Goal: Contribute content: Contribute content

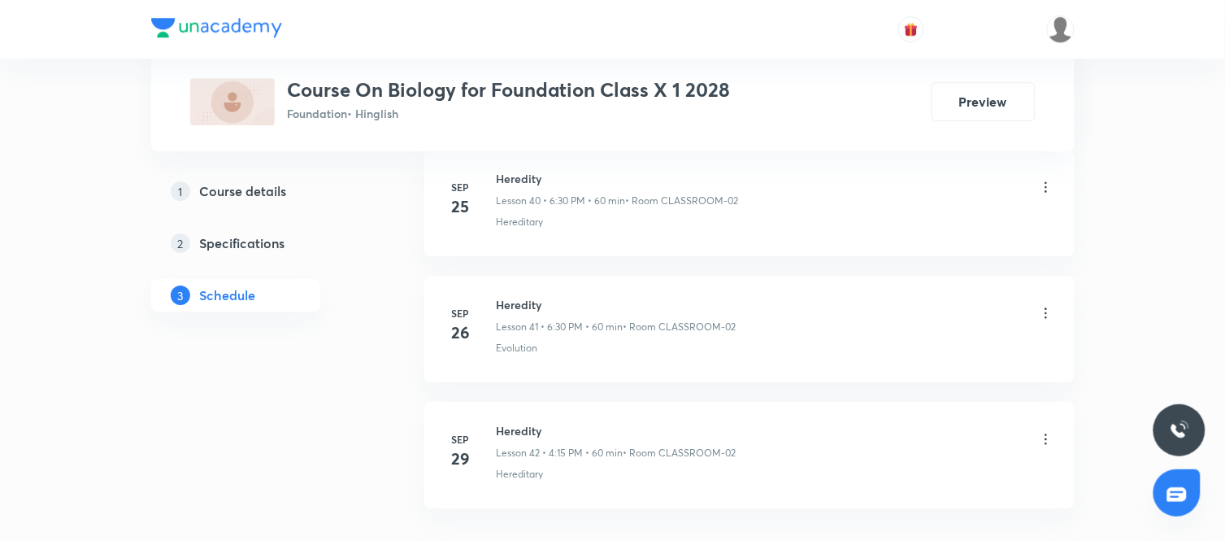
scroll to position [5944, 0]
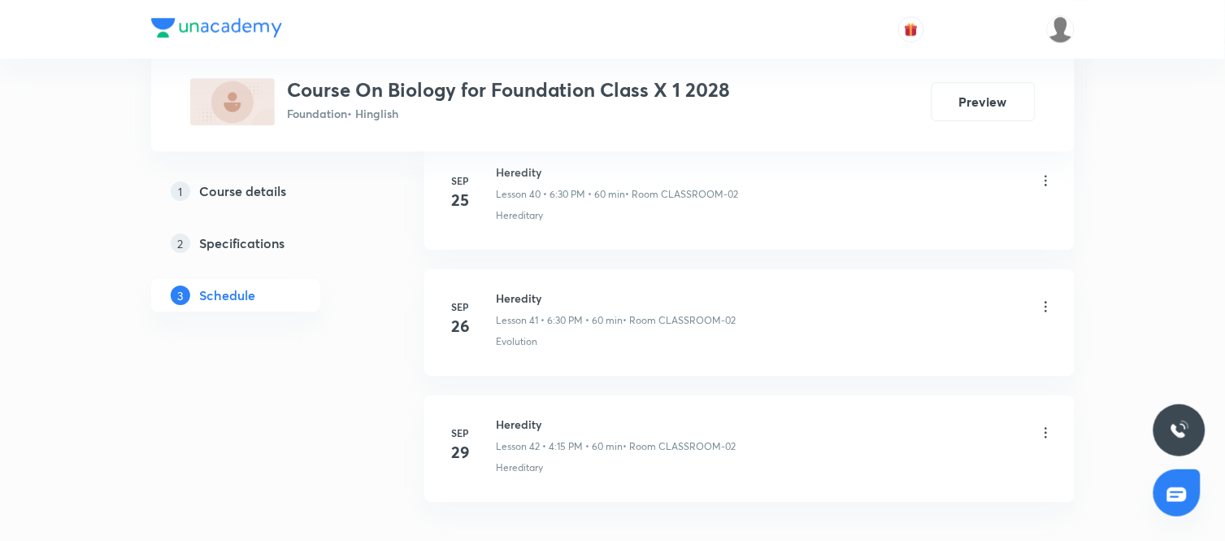
click at [518, 429] on h6 "Heredity" at bounding box center [617, 423] width 240 height 17
copy h6 "Heredity"
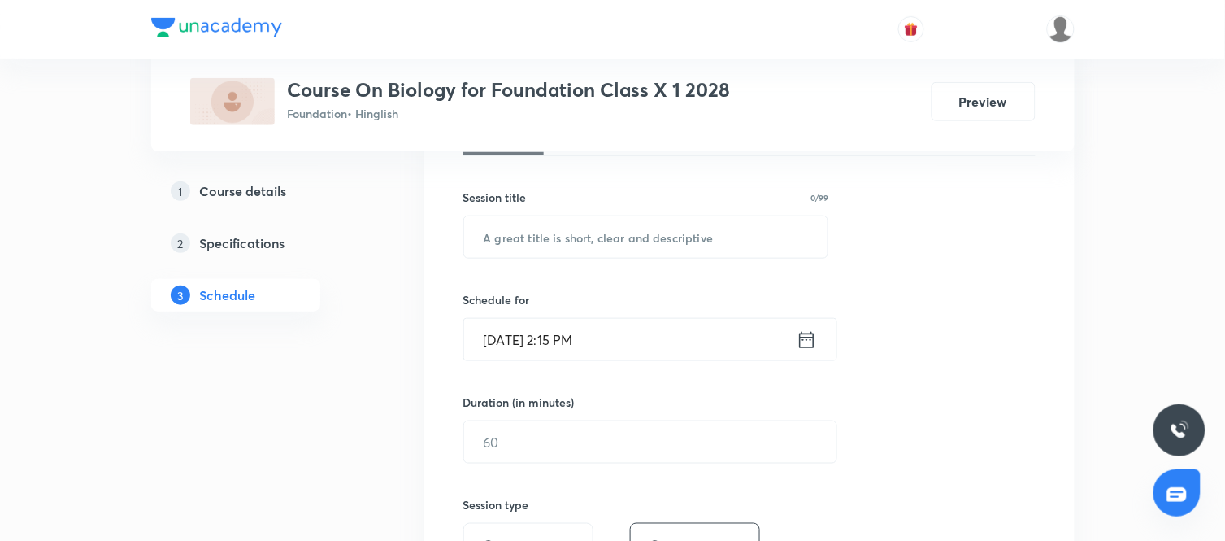
scroll to position [0, 0]
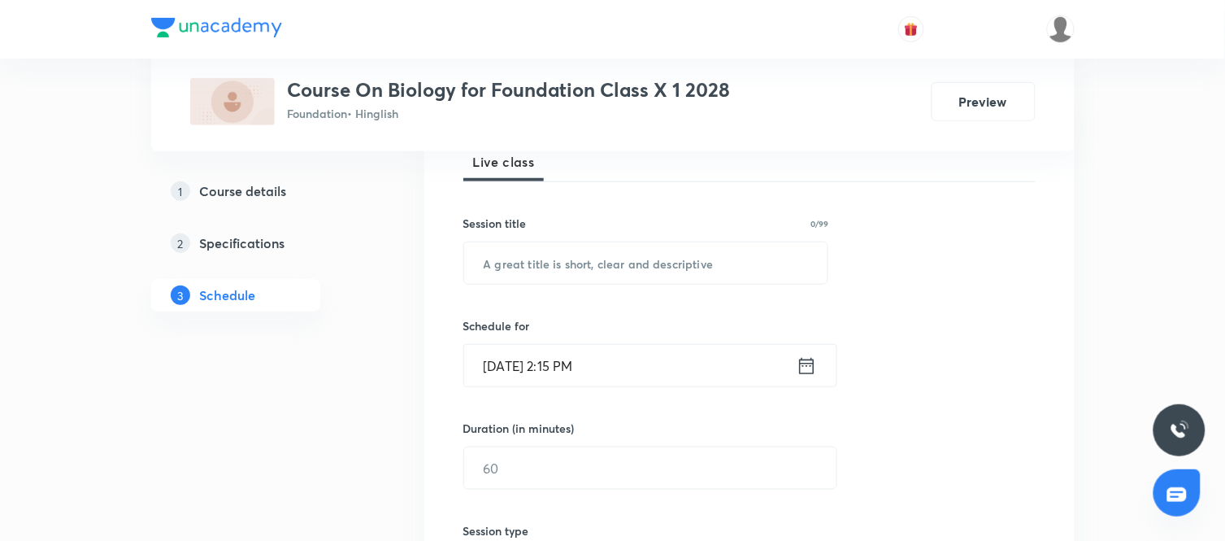
scroll to position [247, 0]
click at [572, 254] on input "text" at bounding box center [646, 261] width 364 height 41
paste input "Heredity"
type input "Heredity"
click at [803, 364] on icon at bounding box center [806, 364] width 15 height 16
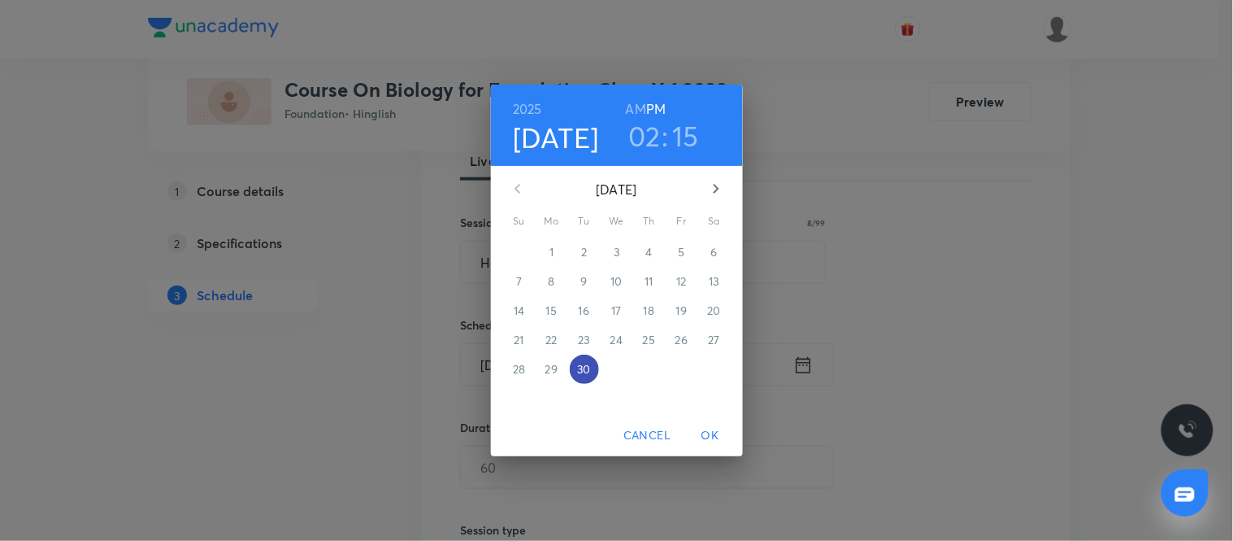
click at [585, 364] on p "30" at bounding box center [583, 369] width 13 height 16
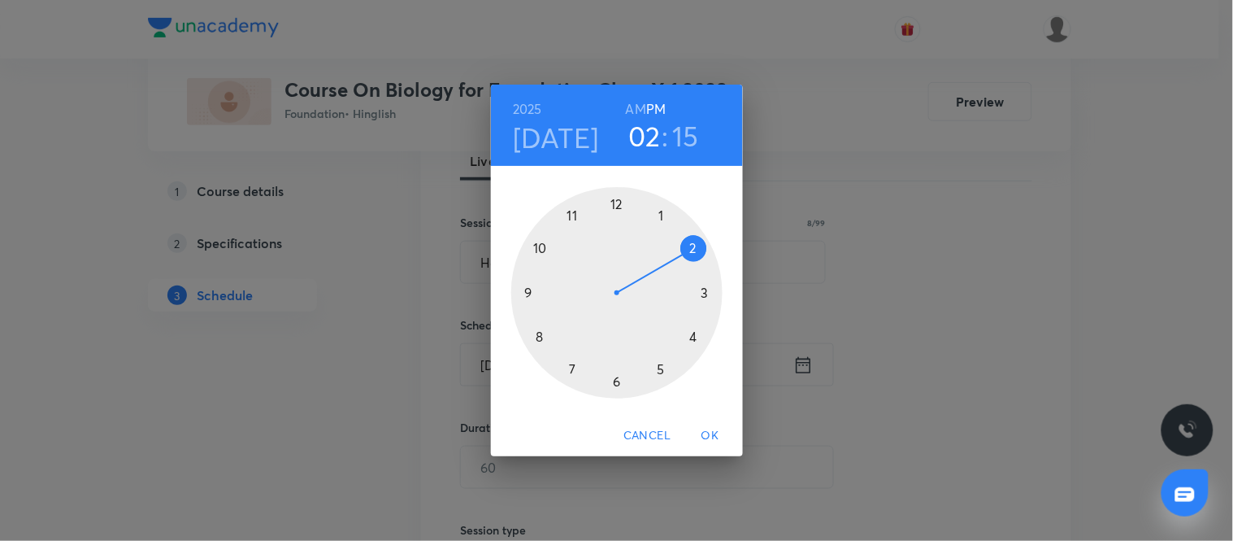
click at [659, 369] on div at bounding box center [616, 292] width 211 height 211
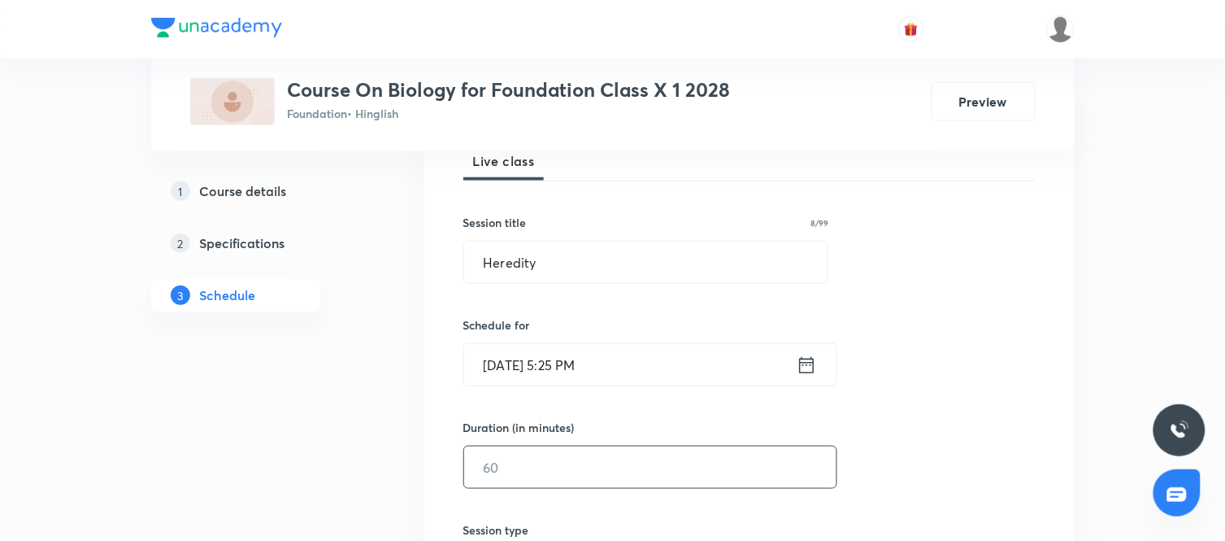
click at [577, 463] on input "text" at bounding box center [650, 466] width 372 height 41
type input "60"
click at [909, 437] on div "Session 43 Live class Session title 8/99 Heredity ​ Schedule for Sep 30, 2025, …" at bounding box center [749, 486] width 572 height 764
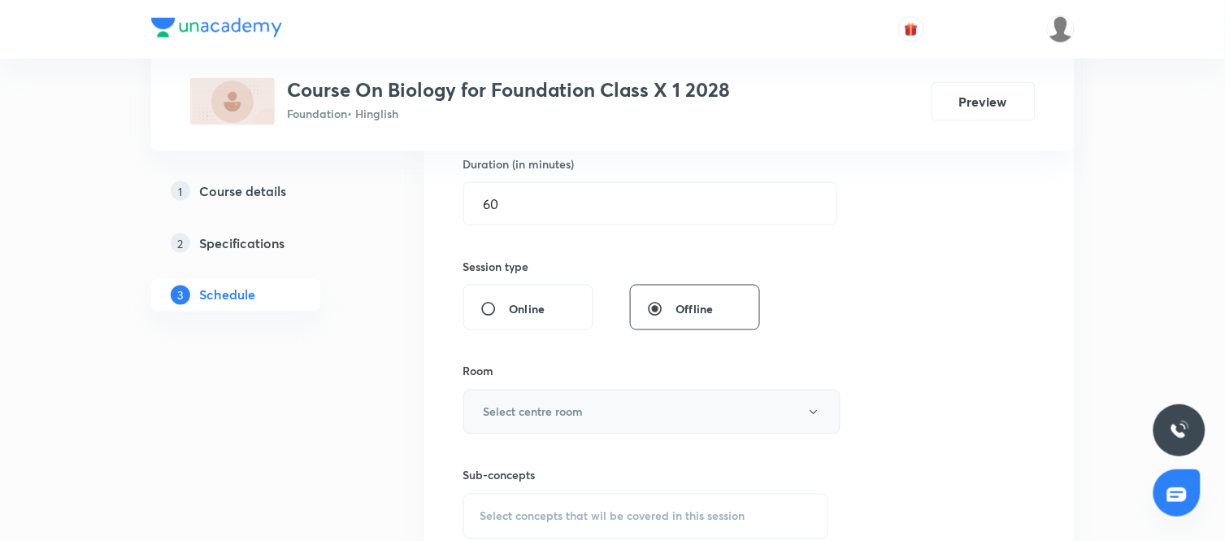
scroll to position [514, 0]
click at [619, 403] on button "Select centre room" at bounding box center [651, 408] width 377 height 45
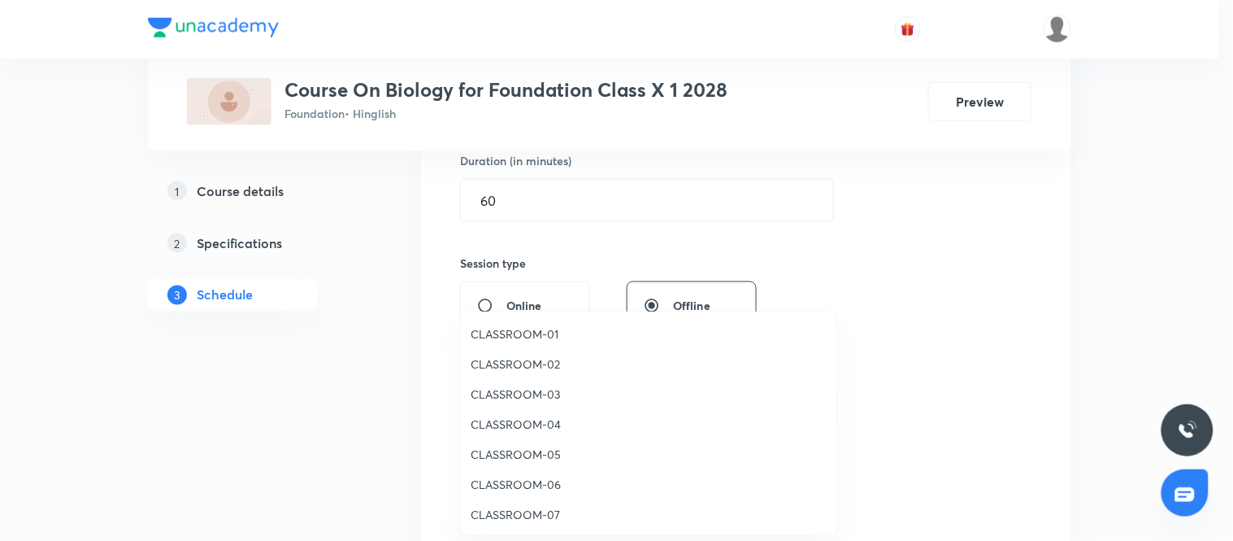
click at [533, 362] on span "CLASSROOM-02" at bounding box center [649, 363] width 356 height 17
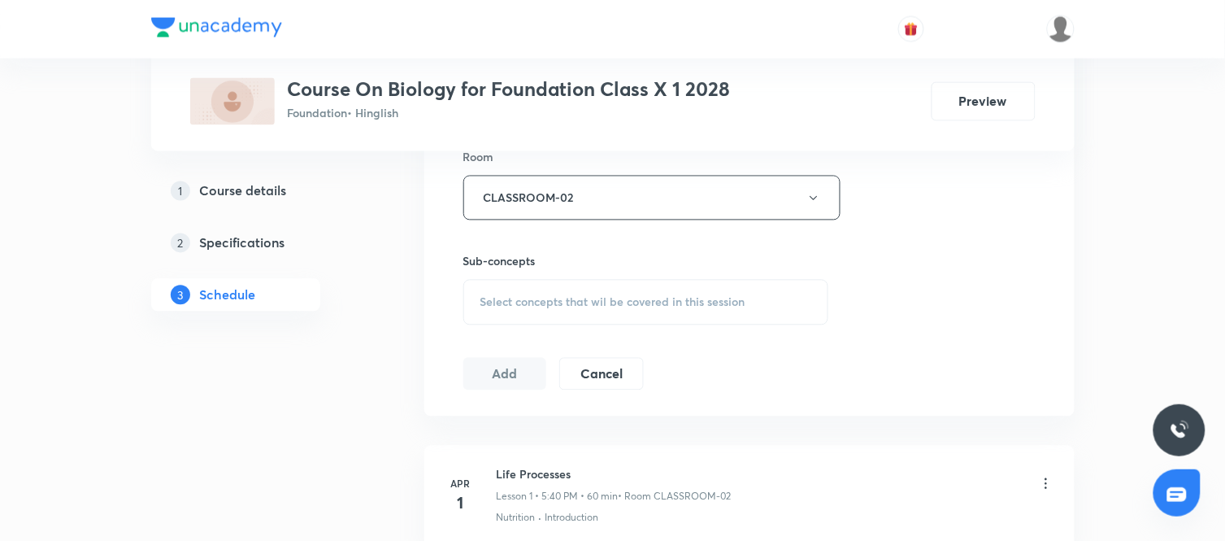
scroll to position [753, 0]
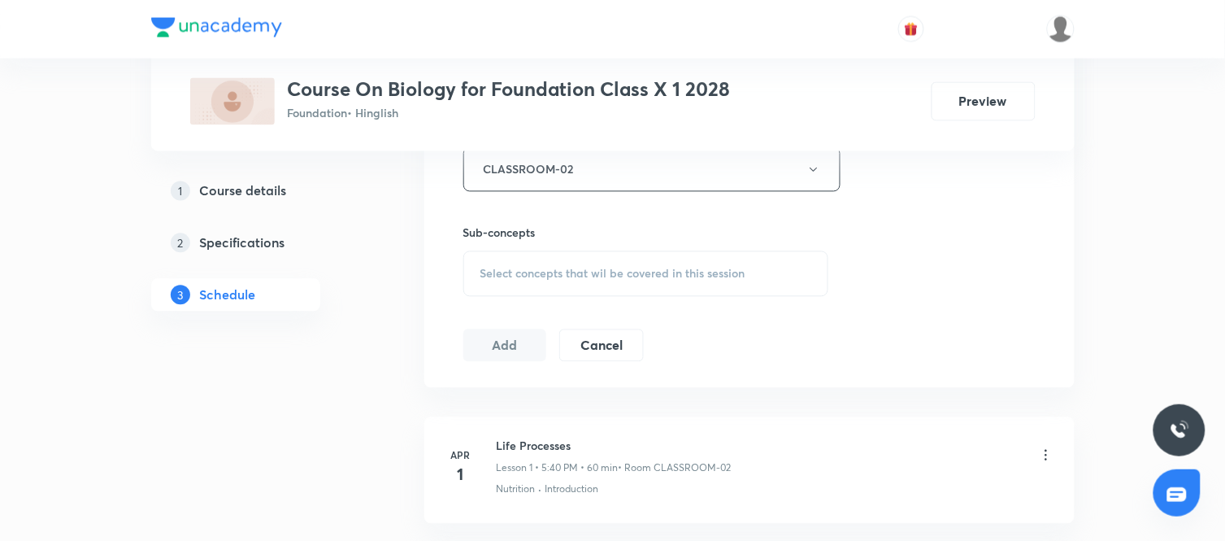
click at [685, 255] on div "Select concepts that wil be covered in this session" at bounding box center [646, 274] width 366 height 46
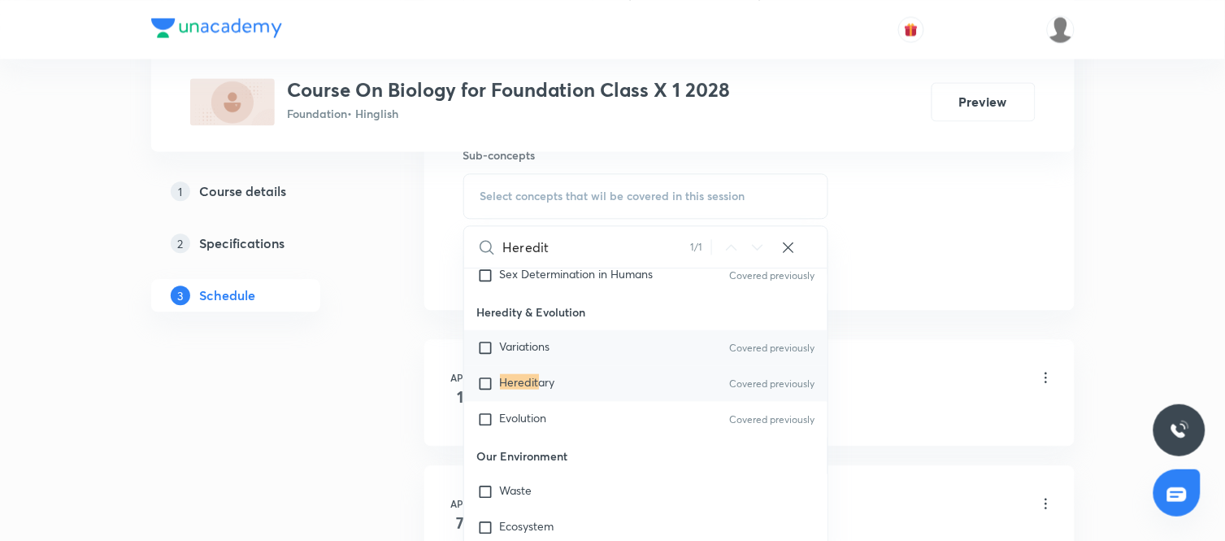
scroll to position [439, 0]
type input "Heredit"
click at [541, 433] on div "Evolution Covered previously" at bounding box center [646, 416] width 364 height 36
checkbox input "true"
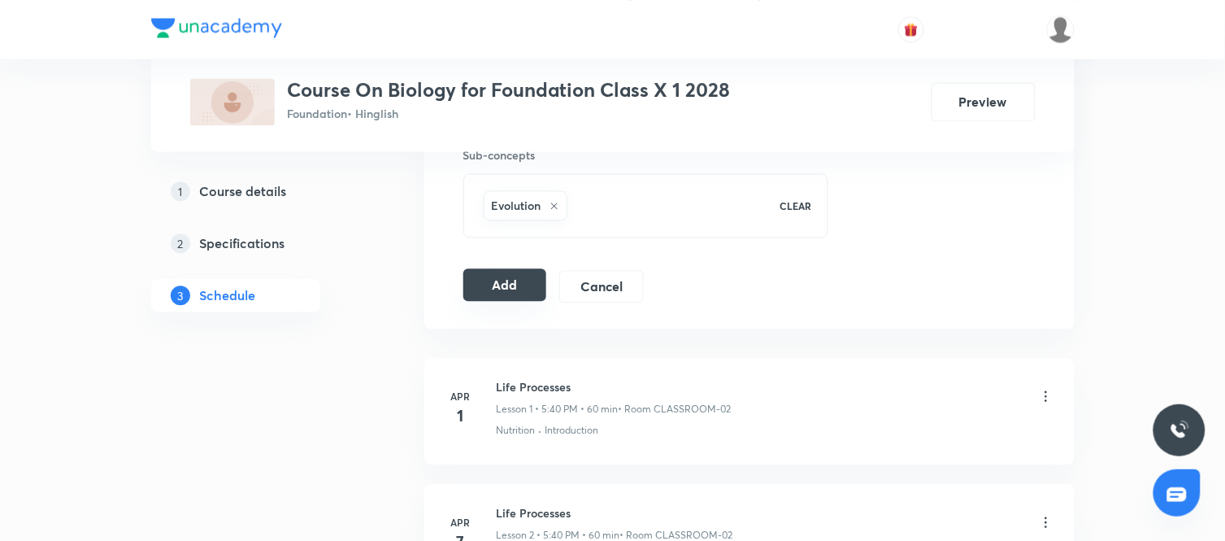
click at [516, 291] on button "Add" at bounding box center [505, 284] width 84 height 33
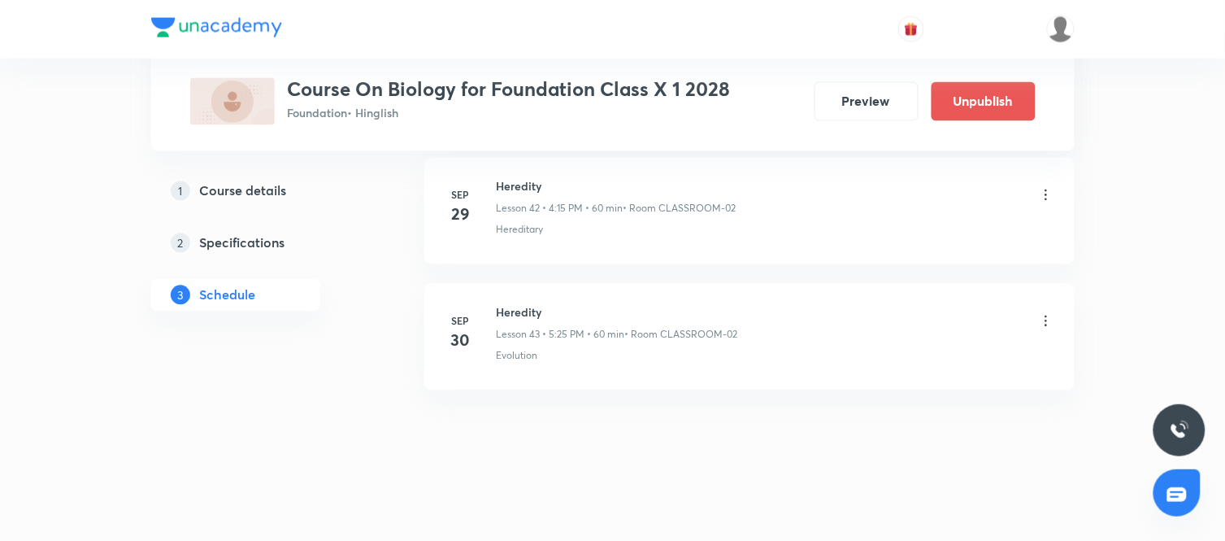
scroll to position [5441, 0]
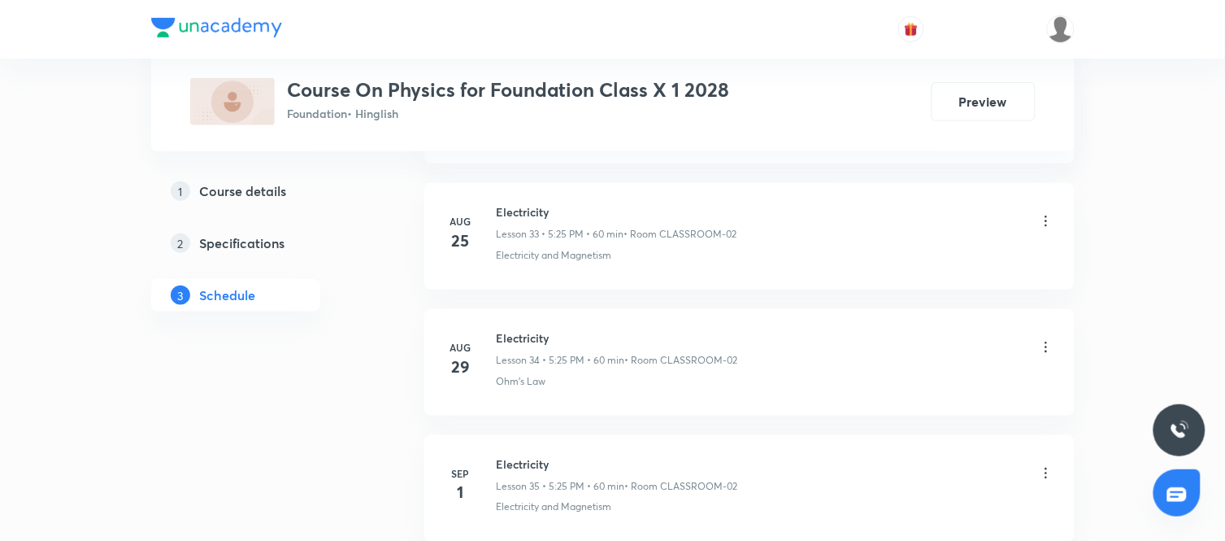
scroll to position [5558, 0]
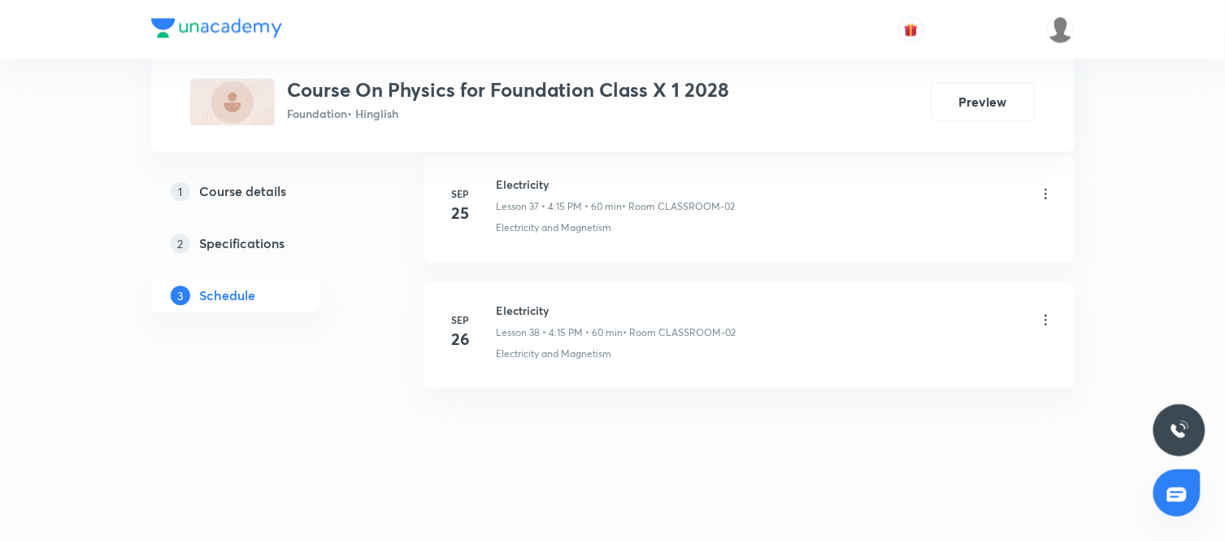
click at [533, 312] on h6 "Electricity" at bounding box center [617, 310] width 240 height 17
copy h6 "Electricity"
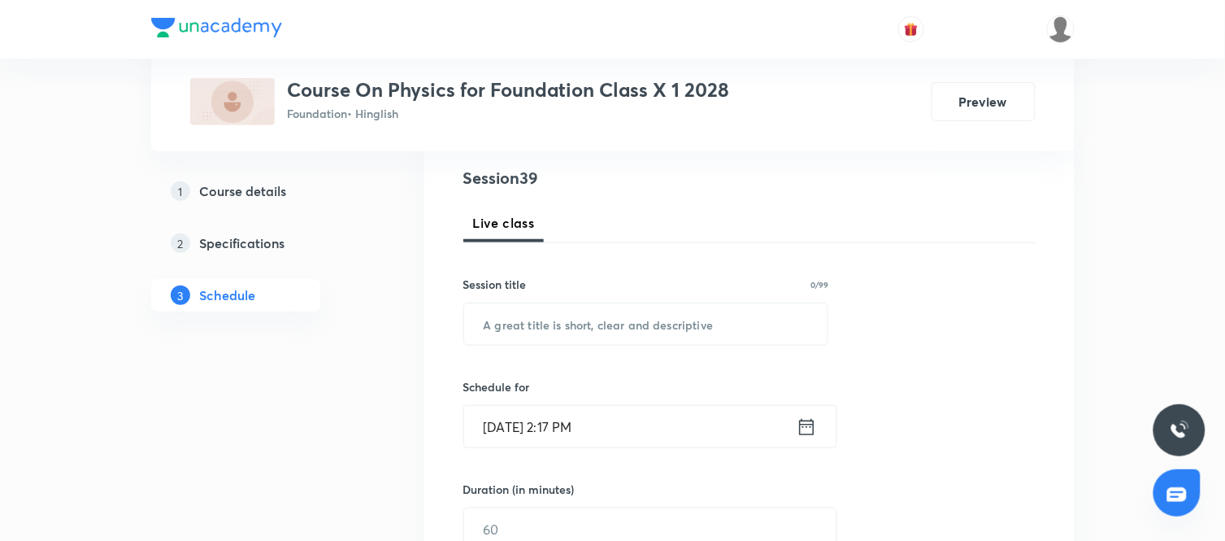
scroll to position [187, 0]
click at [574, 326] on input "text" at bounding box center [646, 322] width 364 height 41
paste input "Electricity"
type input "Electricity"
click at [807, 431] on icon at bounding box center [807, 425] width 20 height 23
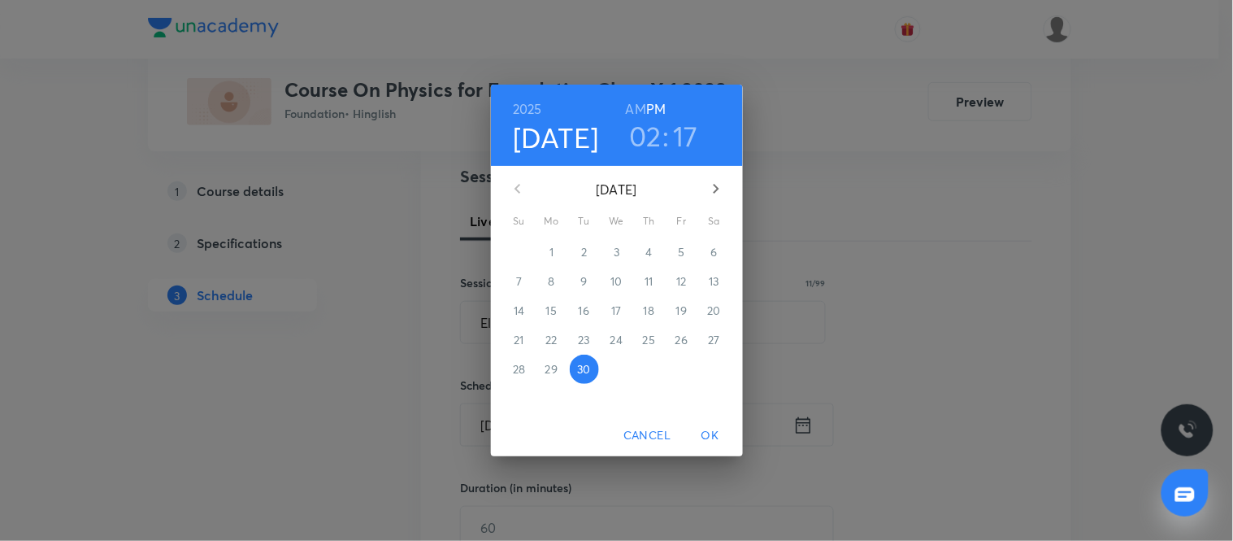
click at [716, 189] on icon "button" at bounding box center [717, 189] width 20 height 20
click at [677, 257] on span "3" at bounding box center [682, 252] width 29 height 16
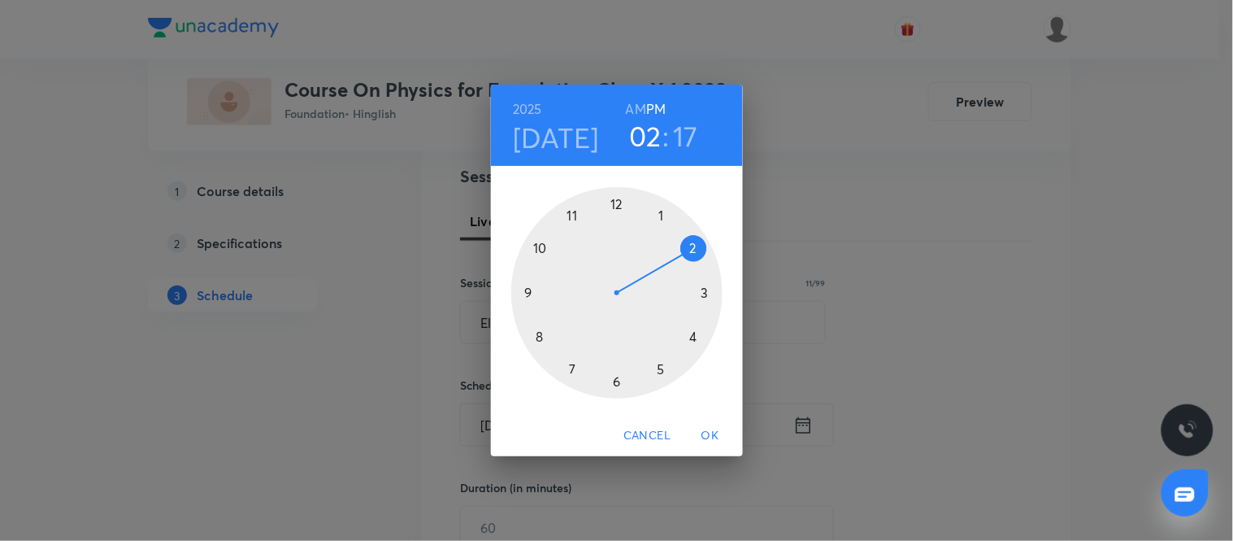
click at [693, 337] on div at bounding box center [616, 292] width 211 height 211
click at [704, 293] on div at bounding box center [616, 292] width 211 height 211
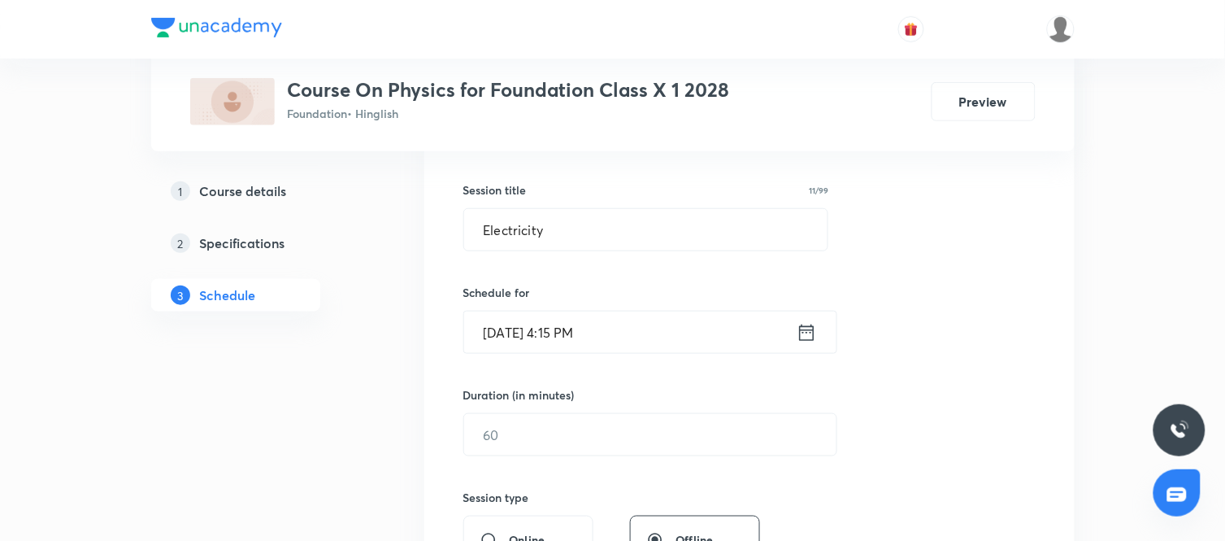
scroll to position [281, 0]
click at [675, 435] on input "text" at bounding box center [650, 432] width 372 height 41
type input "60"
click at [896, 437] on div "Session 39 Live class Session title 11/99 Electricity ​ Schedule for Oct 3, 202…" at bounding box center [749, 452] width 572 height 764
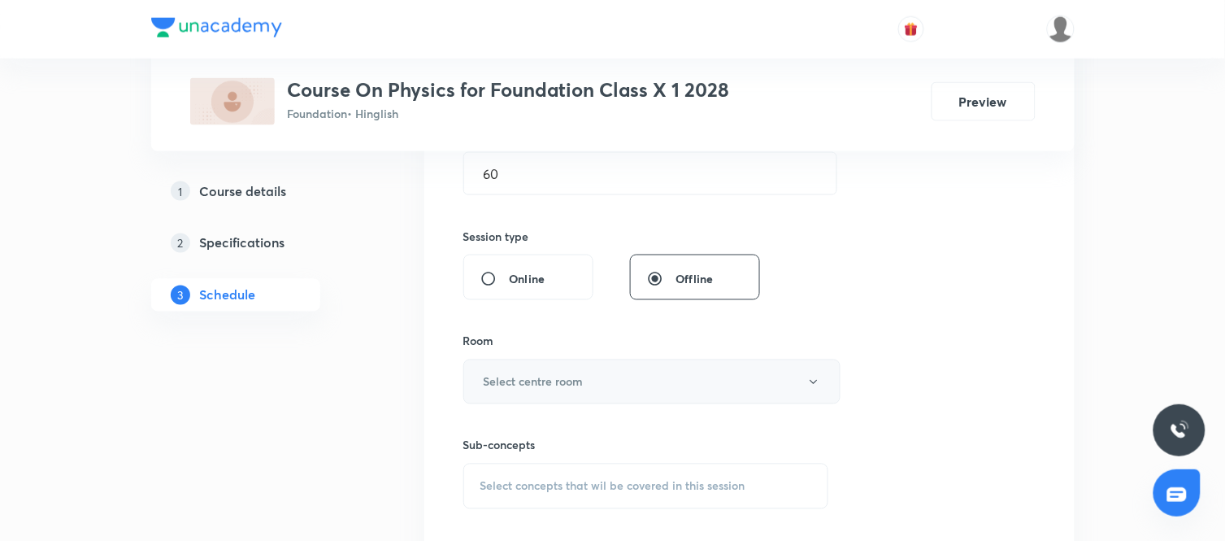
scroll to position [542, 0]
click at [581, 387] on h6 "Select centre room" at bounding box center [534, 380] width 100 height 17
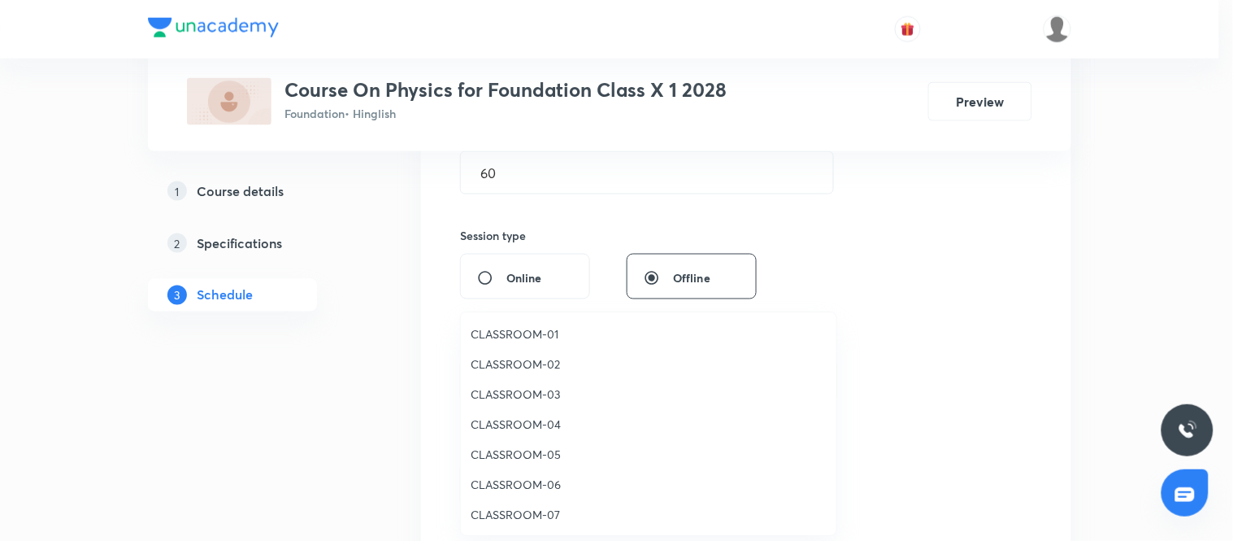
click at [504, 363] on span "CLASSROOM-02" at bounding box center [649, 363] width 356 height 17
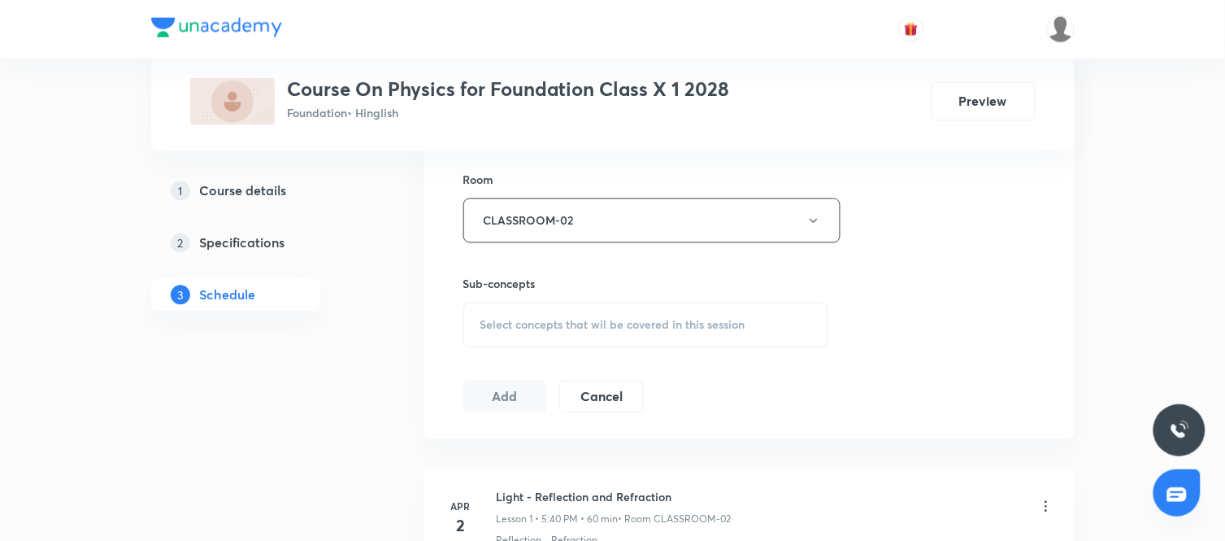
scroll to position [703, 0]
click at [716, 326] on span "Select concepts that wil be covered in this session" at bounding box center [613, 324] width 265 height 13
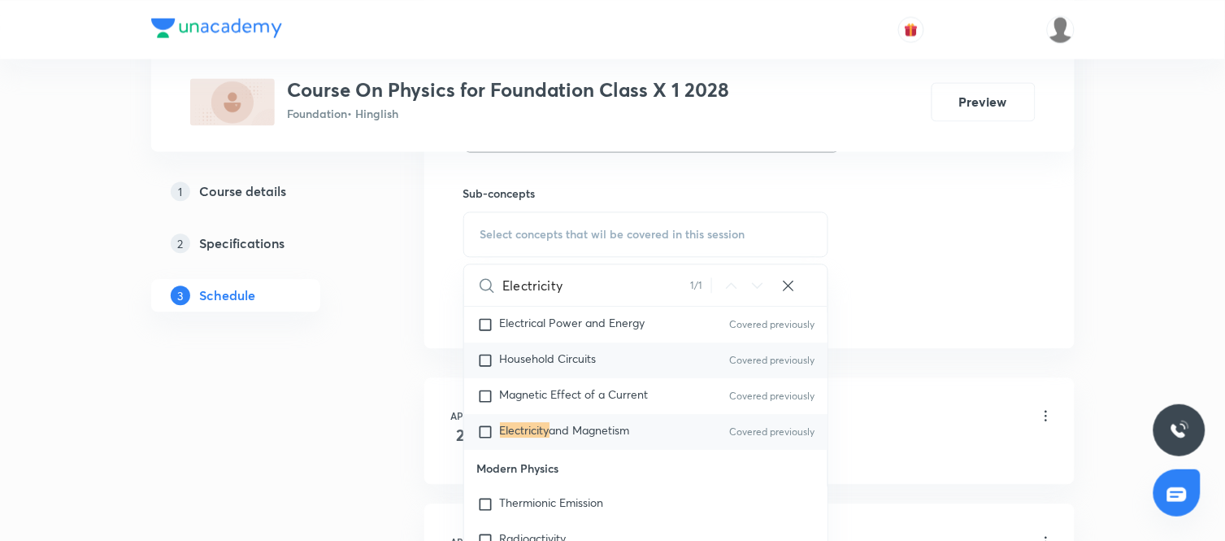
scroll to position [2887, 0]
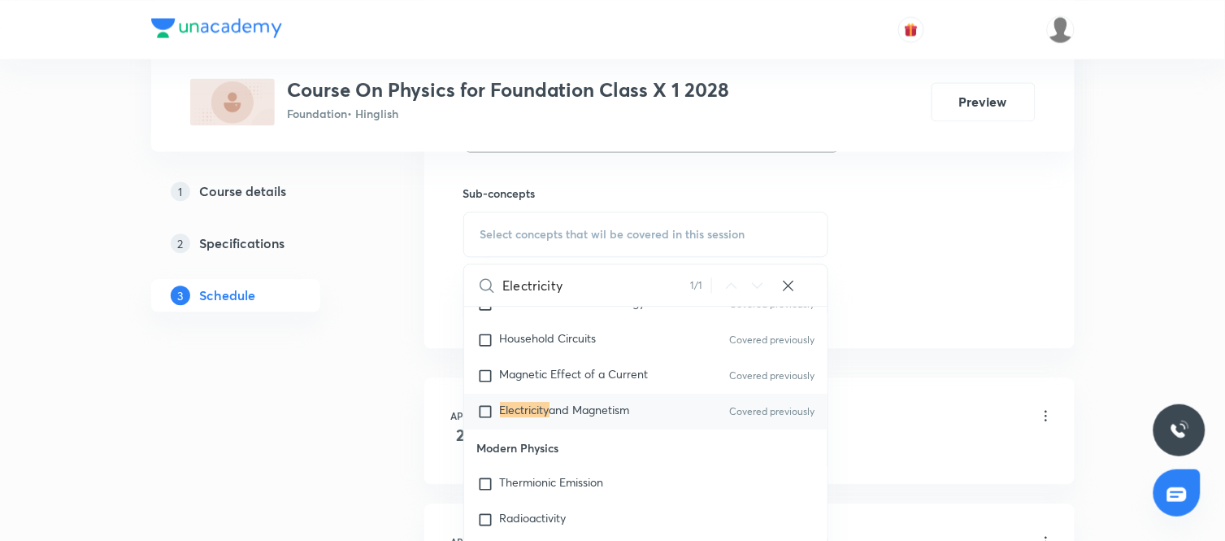
type input "Electricity"
click at [603, 402] on span "and Magnetism" at bounding box center [590, 409] width 80 height 15
checkbox input "true"
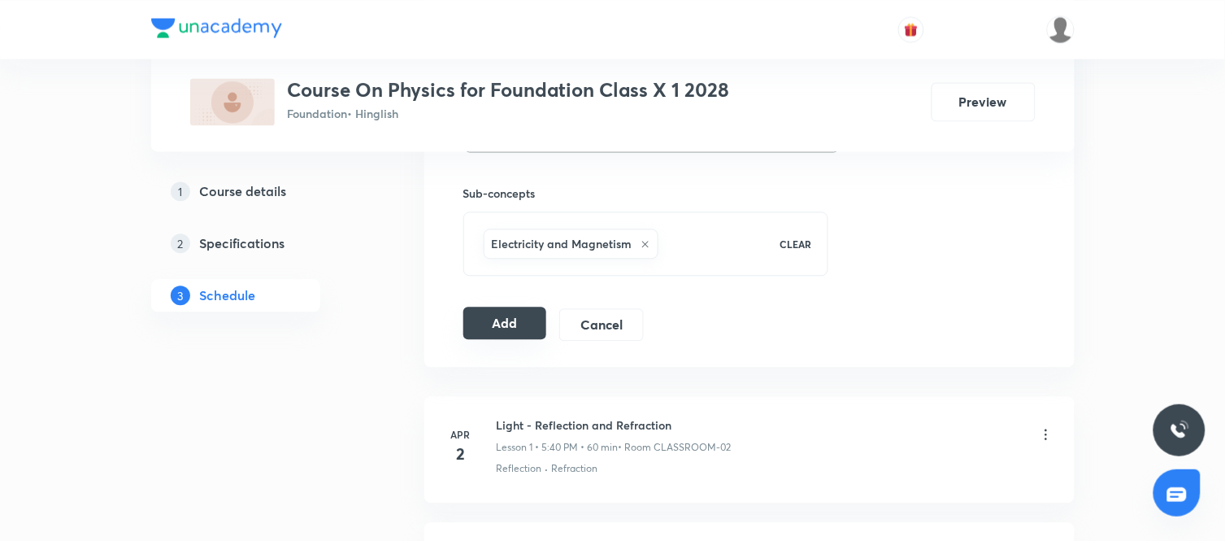
click at [498, 320] on button "Add" at bounding box center [505, 323] width 84 height 33
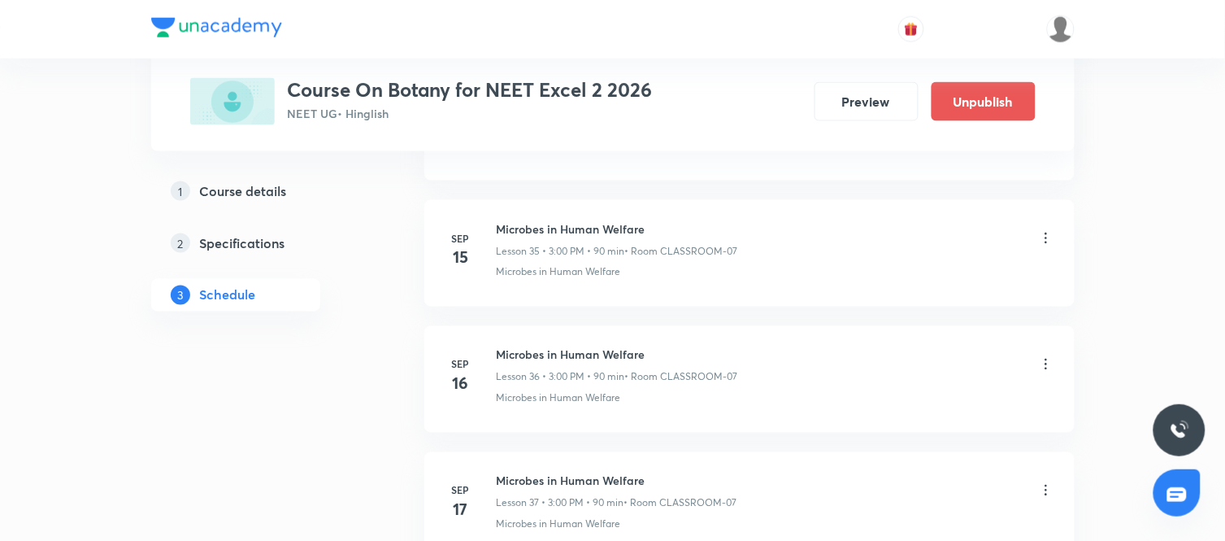
scroll to position [5255, 0]
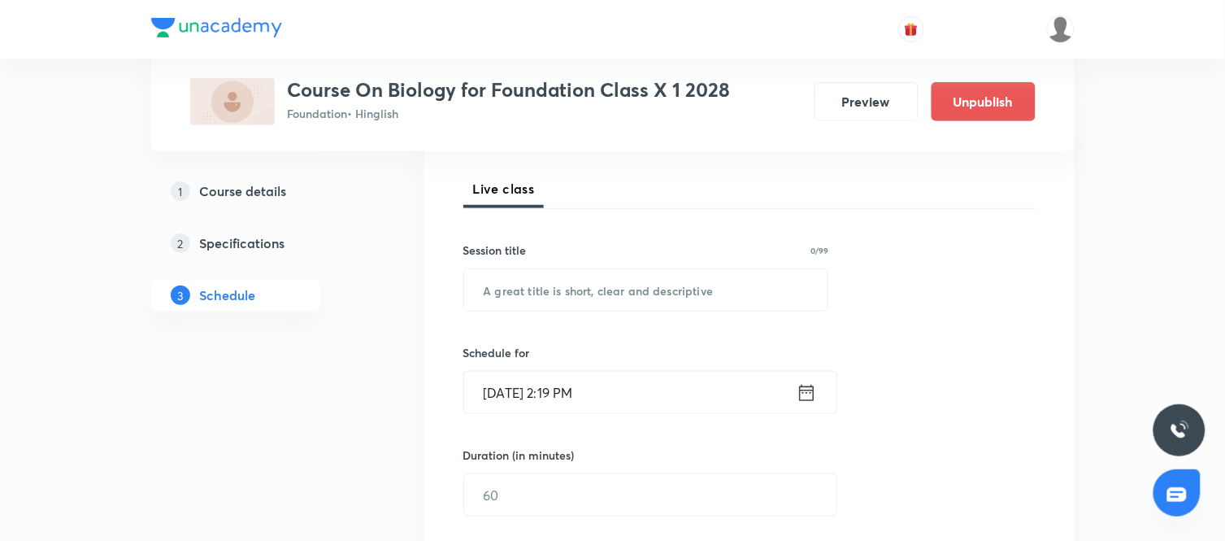
scroll to position [222, 0]
click at [517, 281] on input "text" at bounding box center [646, 287] width 364 height 41
type input "Revision"
click at [868, 363] on div "Session 44 Live class Session title 8/99 Revision ​ Schedule for Sep 30, 2025, …" at bounding box center [749, 511] width 572 height 764
click at [802, 382] on icon at bounding box center [806, 389] width 15 height 16
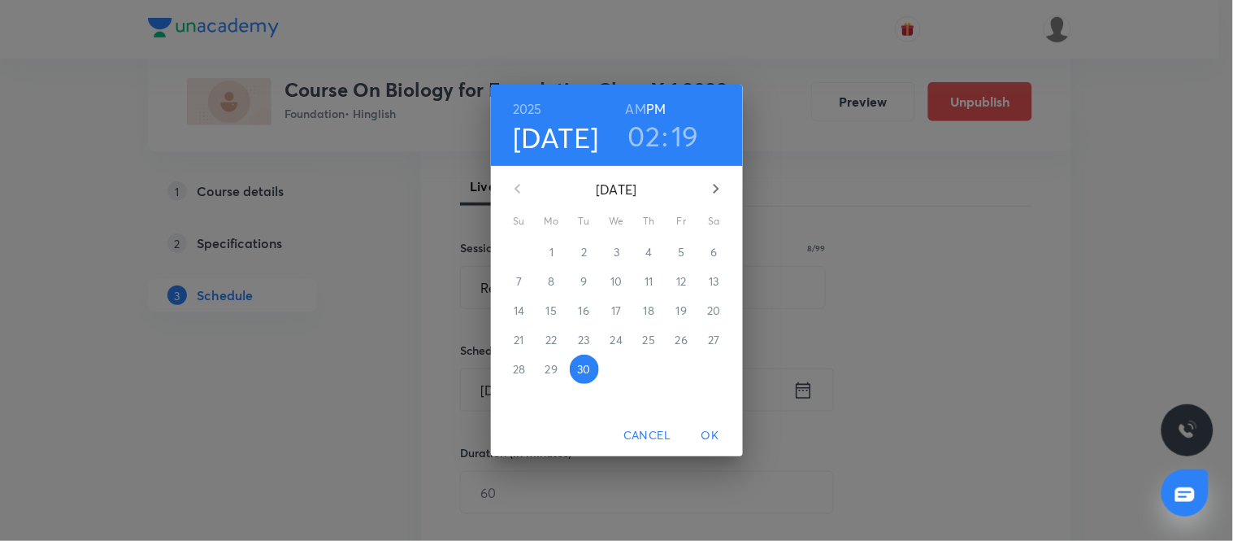
click at [711, 197] on icon "button" at bounding box center [717, 189] width 20 height 20
click at [679, 252] on p "3" at bounding box center [682, 252] width 6 height 16
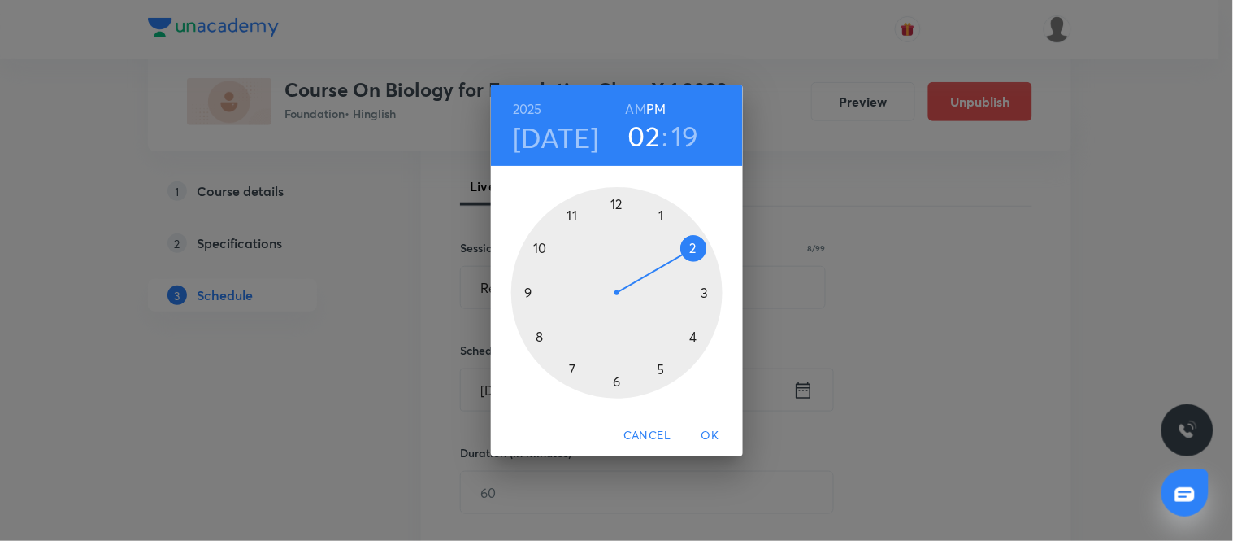
click at [615, 382] on div at bounding box center [616, 292] width 211 height 211
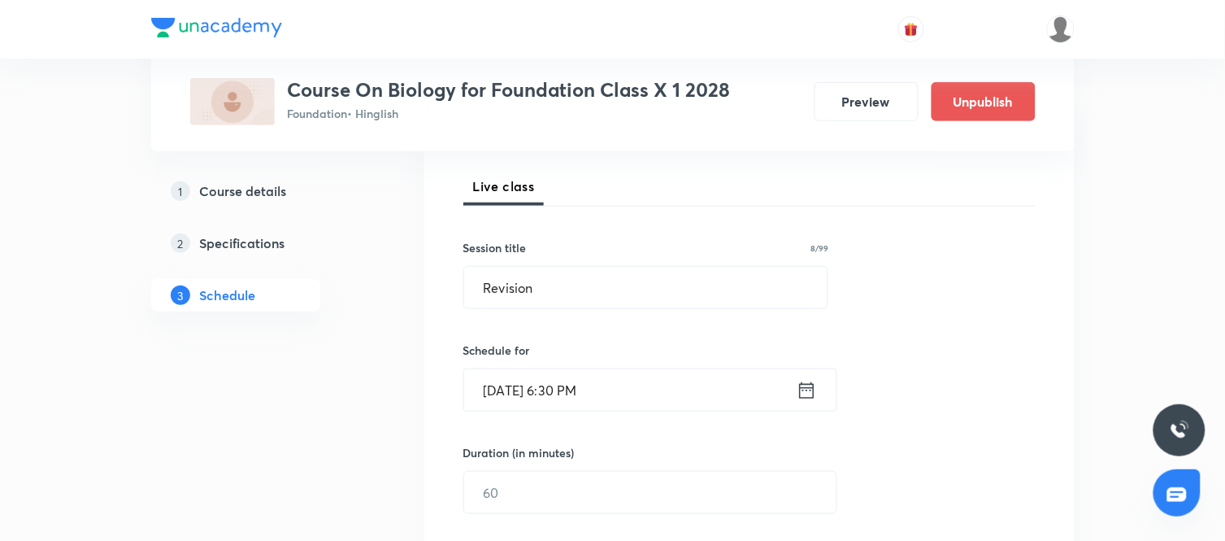
scroll to position [354, 0]
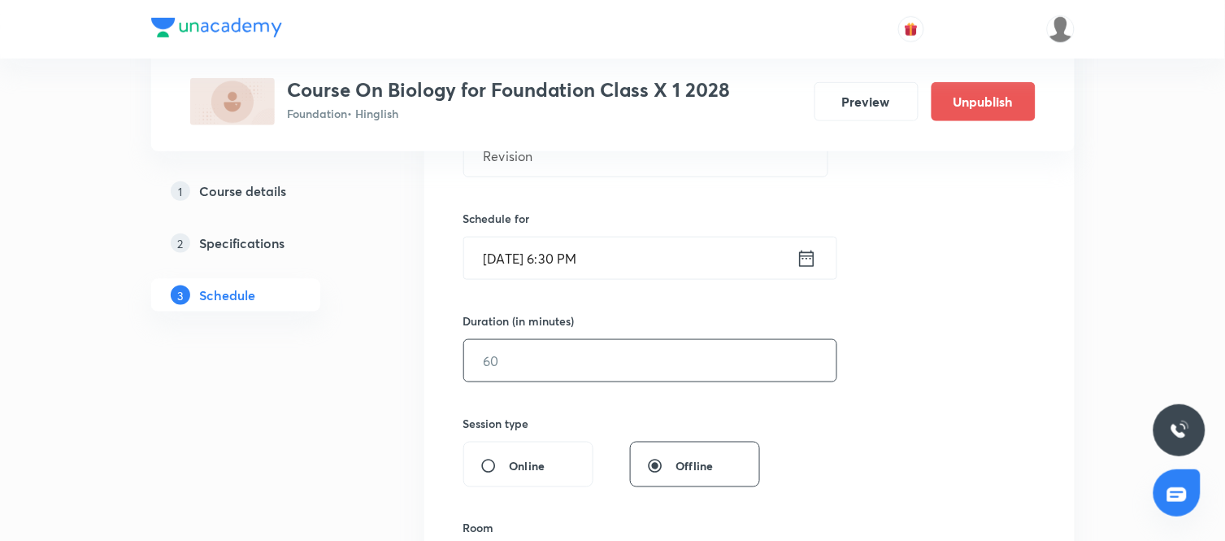
click at [644, 376] on input "text" at bounding box center [650, 360] width 372 height 41
type input "60"
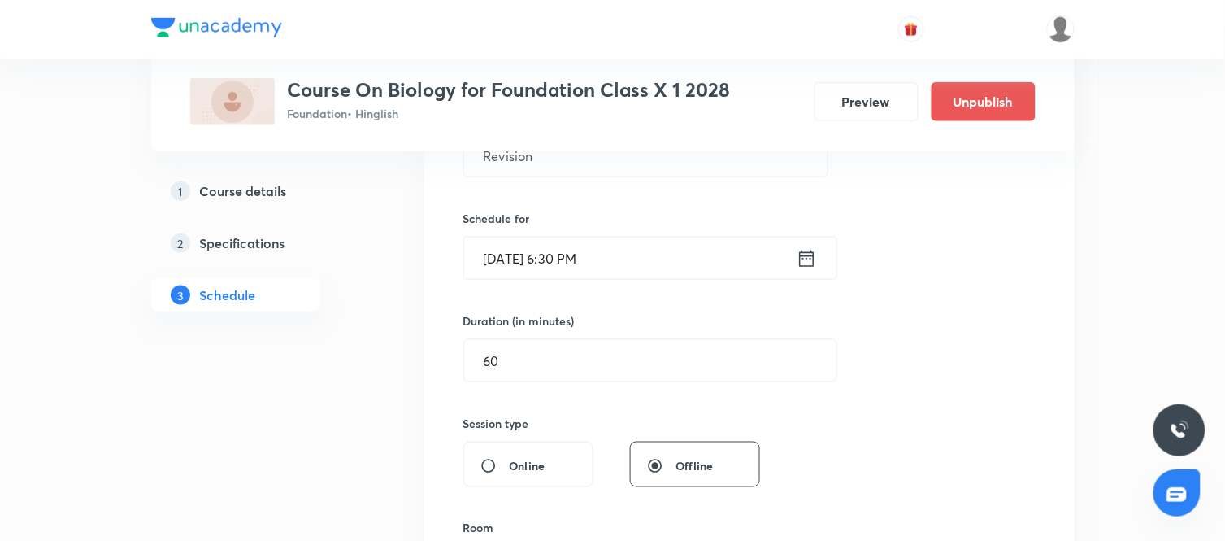
click at [846, 400] on div "Session 44 Live class Session title 8/99 Revision ​ Schedule for Oct 3, 2025, 6…" at bounding box center [749, 380] width 572 height 764
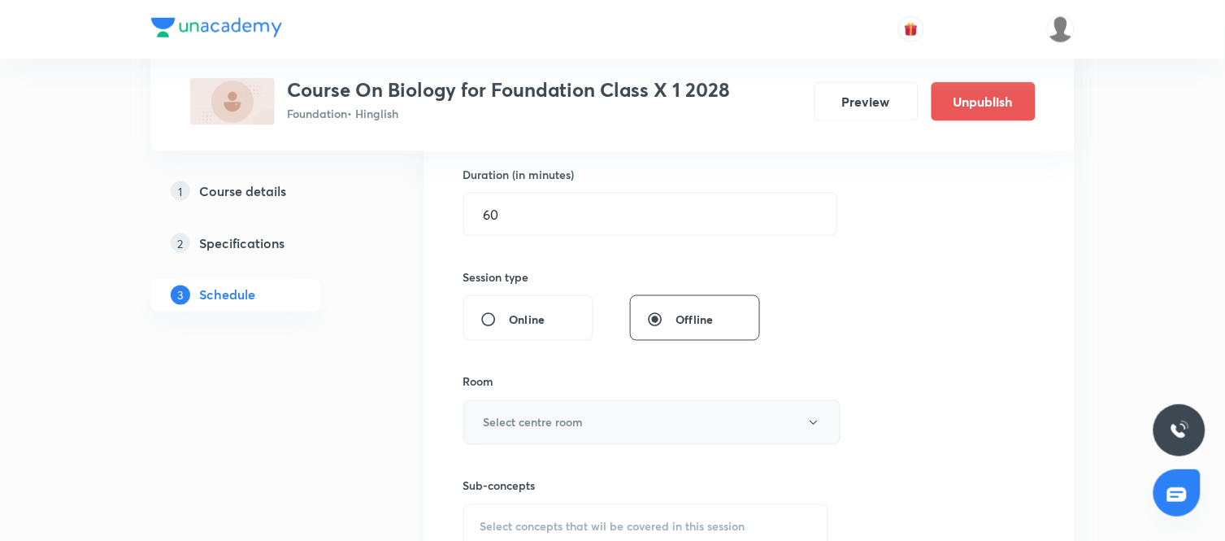
scroll to position [501, 0]
click at [678, 418] on button "Select centre room" at bounding box center [651, 421] width 377 height 45
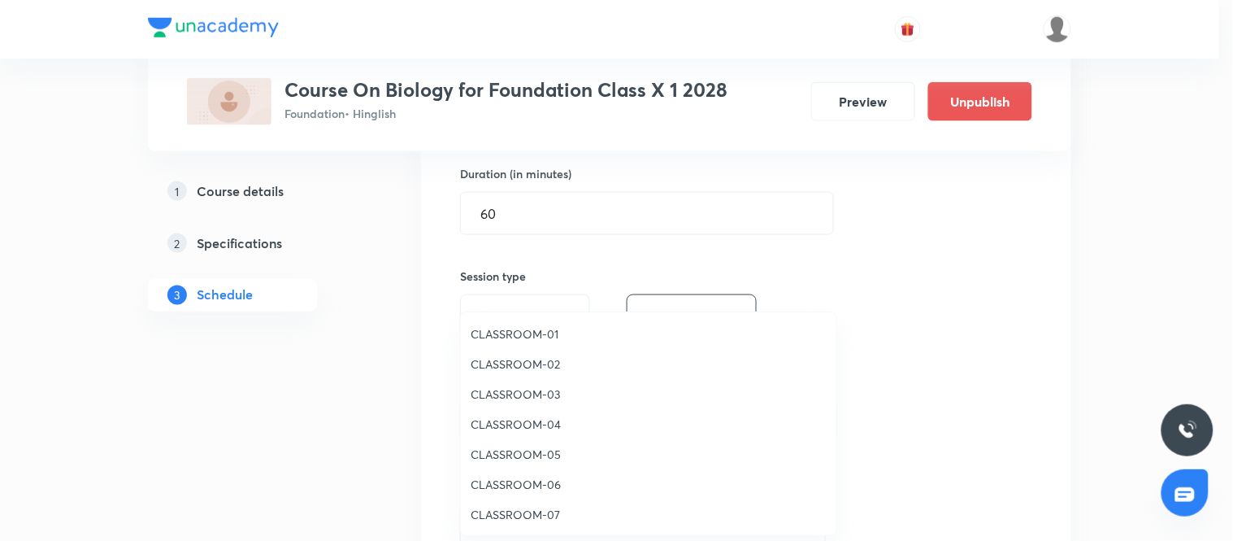
click at [537, 363] on span "CLASSROOM-02" at bounding box center [649, 363] width 356 height 17
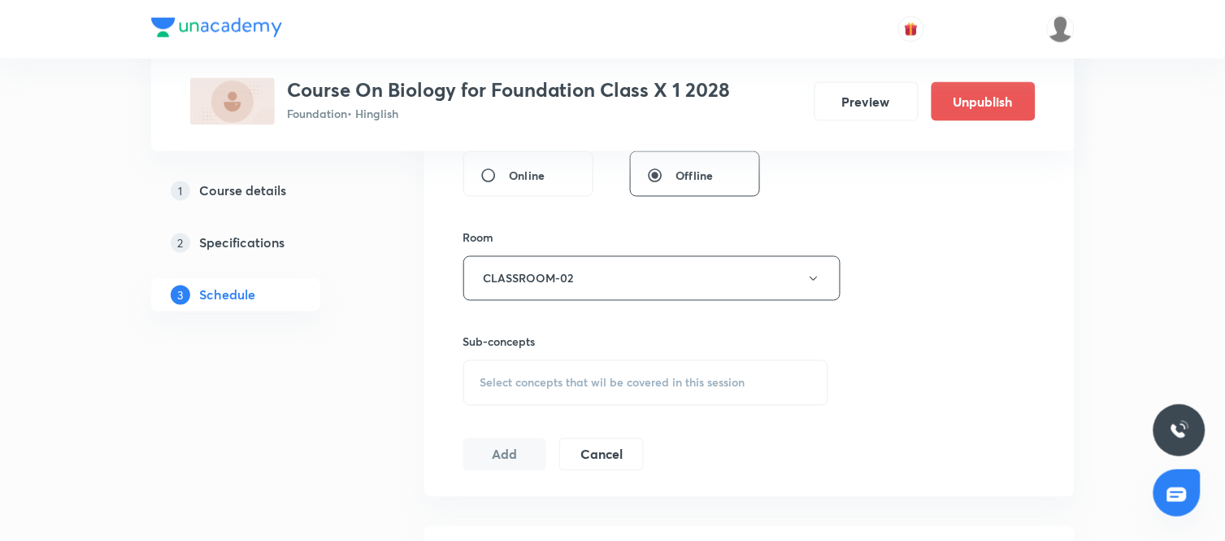
scroll to position [645, 0]
click at [648, 372] on div "Select concepts that wil be covered in this session" at bounding box center [646, 382] width 366 height 46
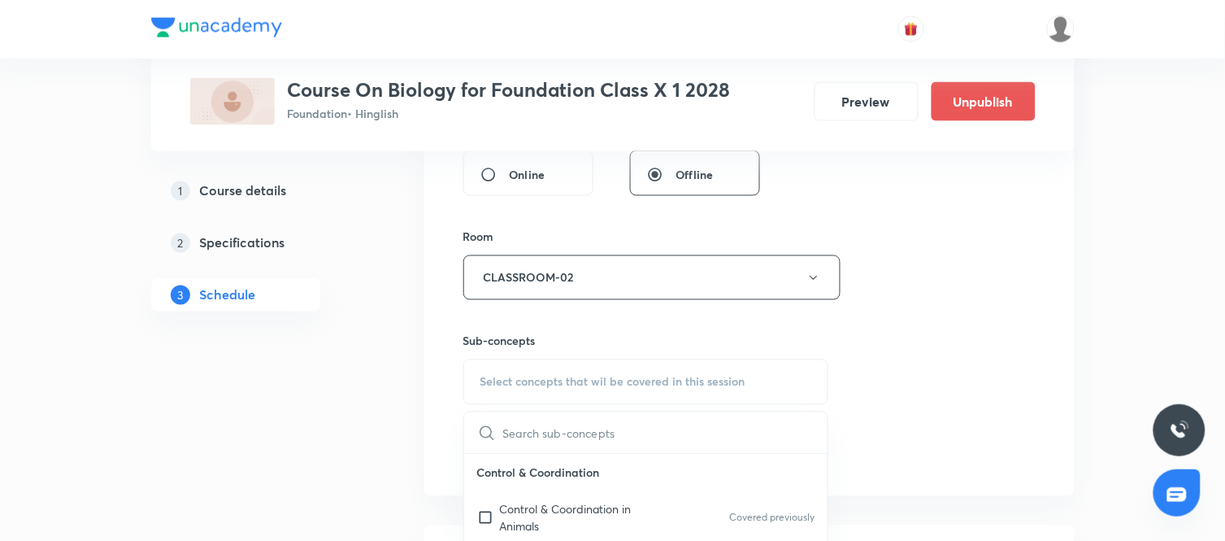
scroll to position [707, 0]
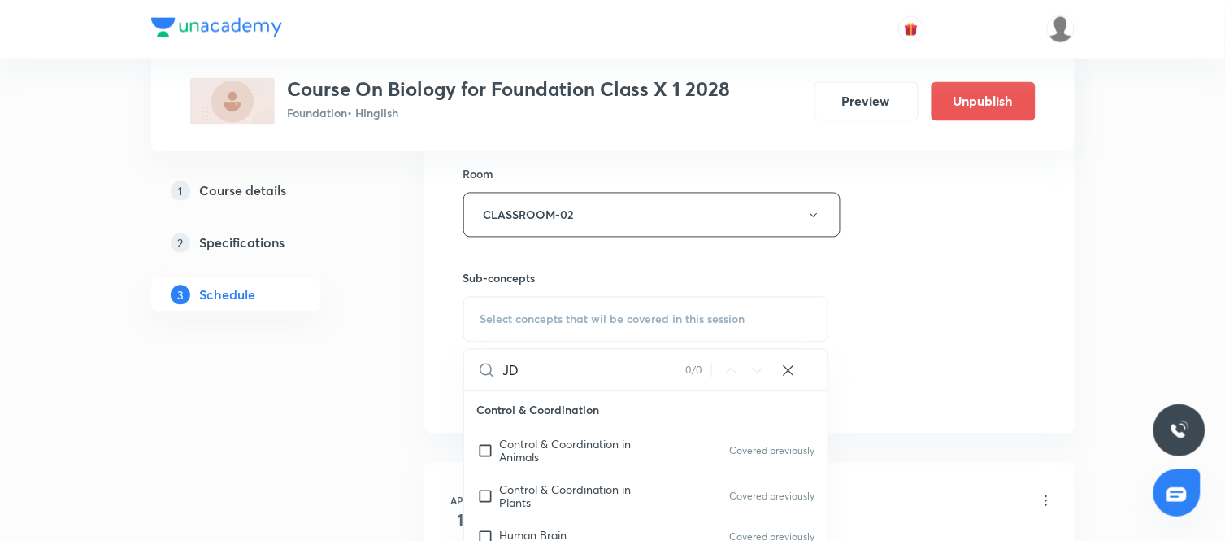
type input "J"
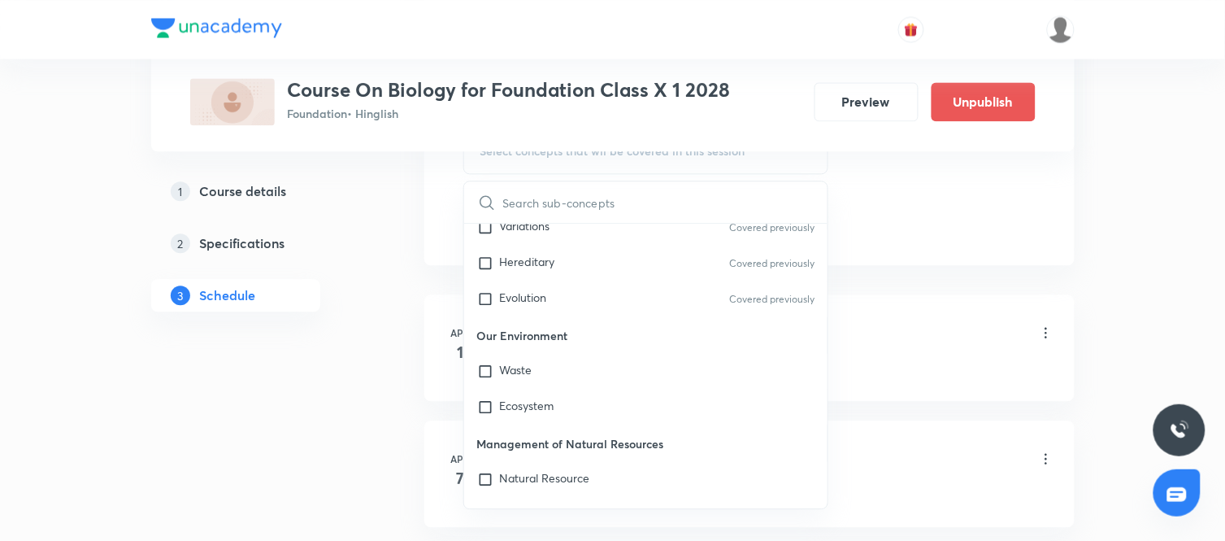
scroll to position [524, 0]
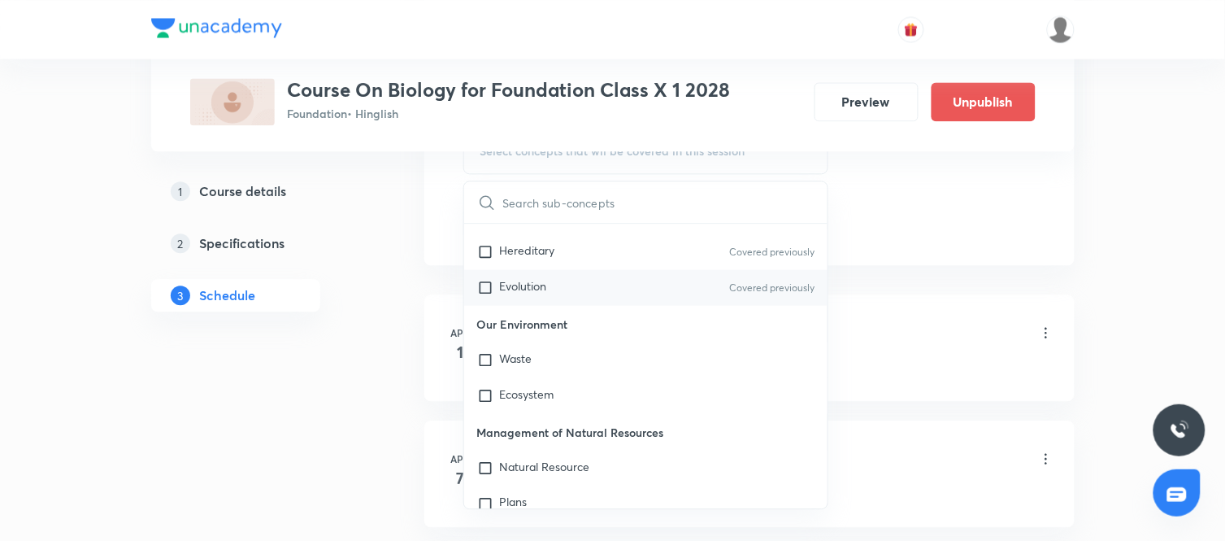
click at [561, 298] on div "Evolution Covered previously" at bounding box center [646, 287] width 364 height 36
checkbox input "true"
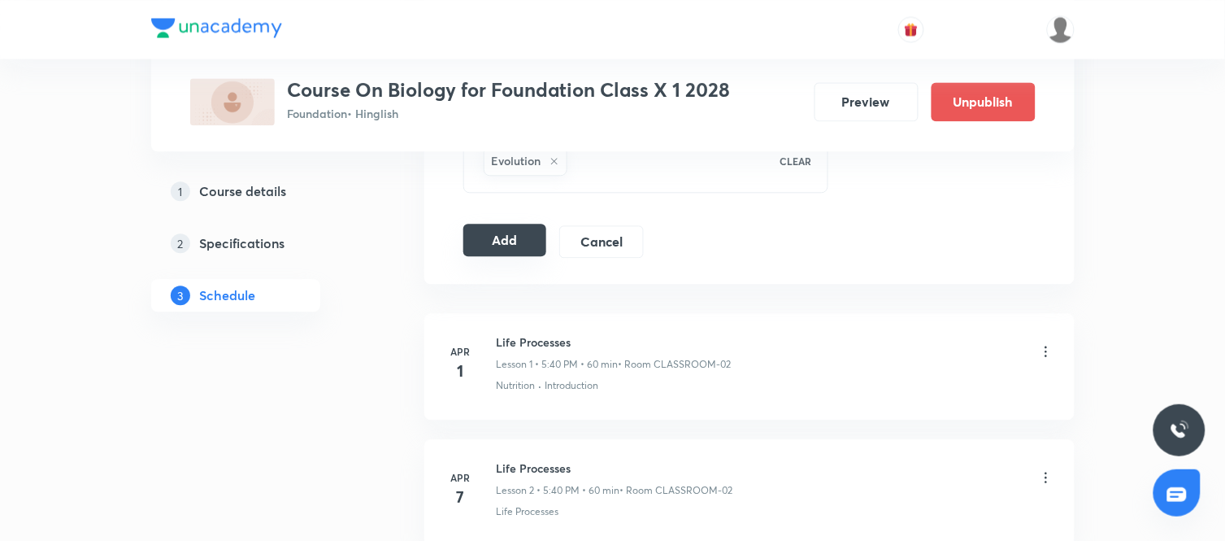
click at [507, 241] on button "Add" at bounding box center [505, 240] width 84 height 33
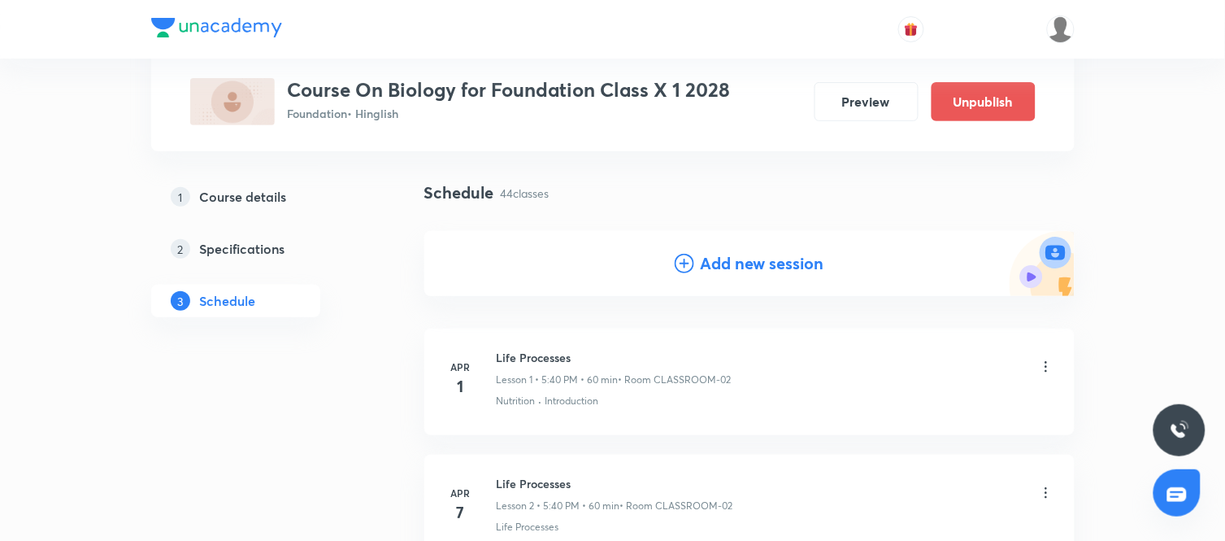
scroll to position [0, 0]
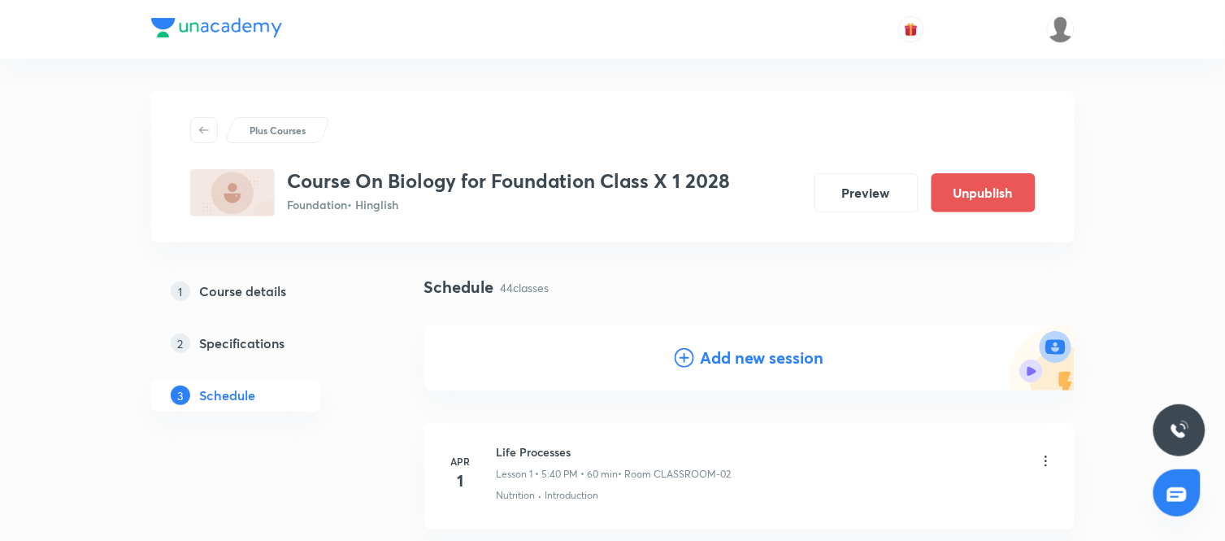
click at [777, 346] on h4 "Add new session" at bounding box center [763, 358] width 124 height 24
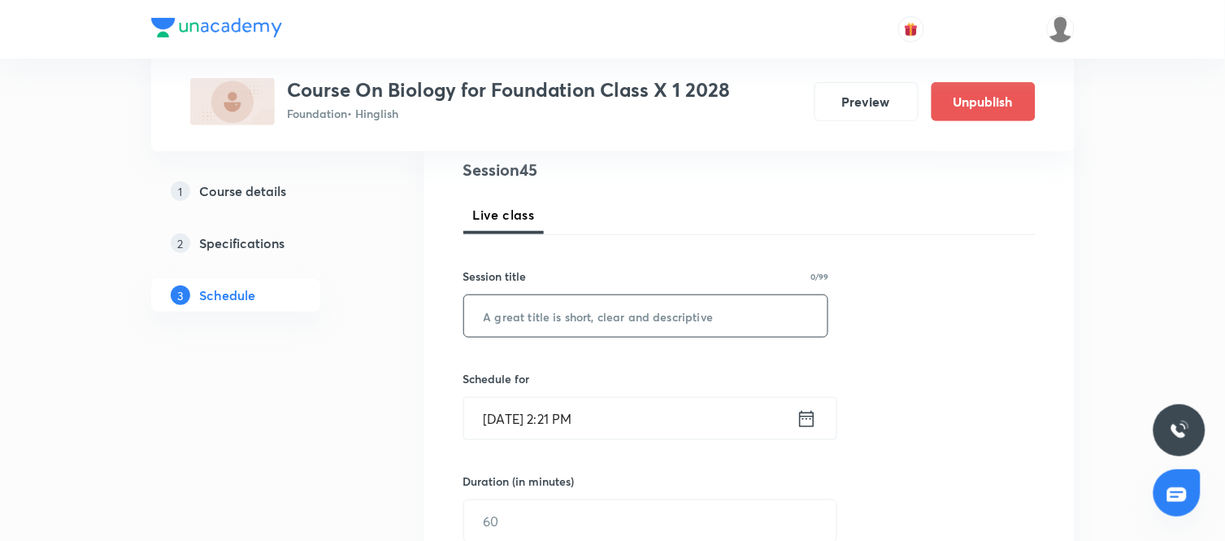
scroll to position [195, 0]
click at [607, 306] on input "text" at bounding box center [646, 314] width 364 height 41
paste input "JDEWYZTG"
type input "J"
type input "Revision"
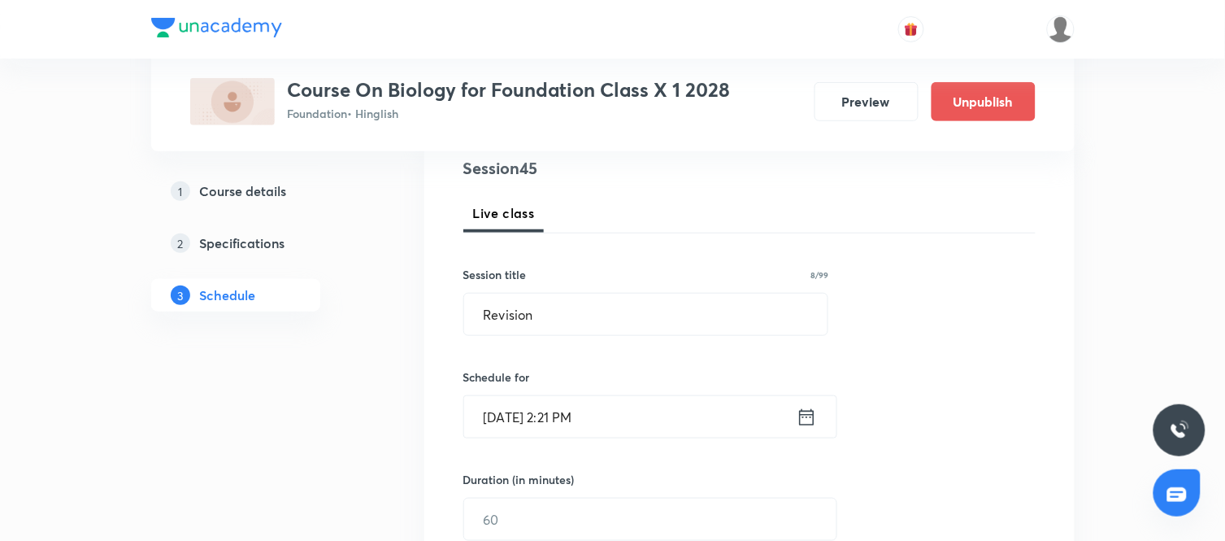
click at [859, 382] on div "Session 45 Live class Session title 8/99 Revision ​ Schedule for Sep 30, 2025, …" at bounding box center [749, 538] width 572 height 764
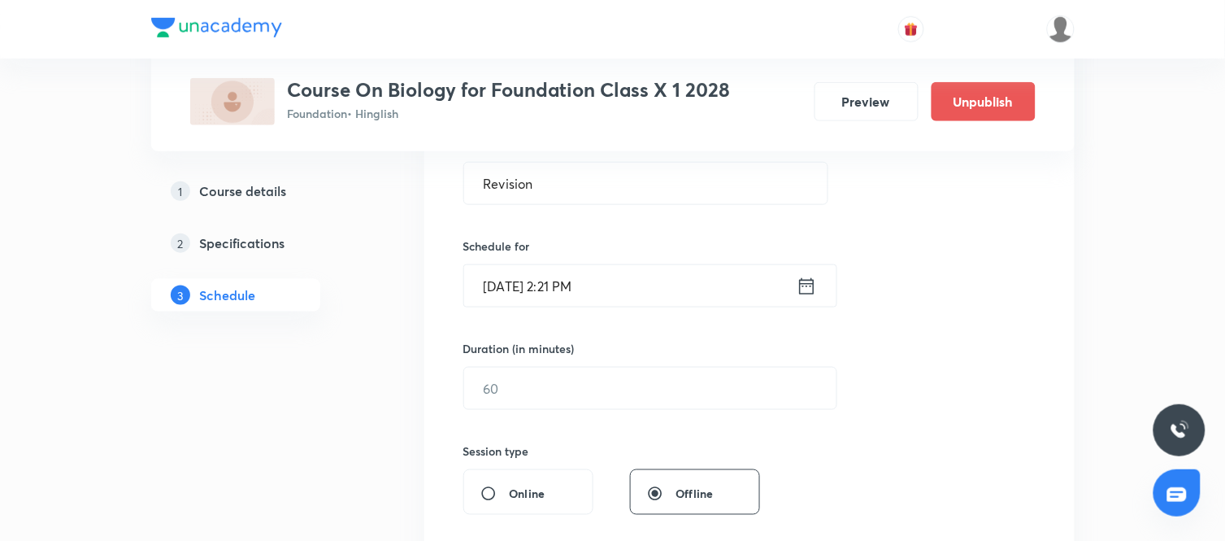
scroll to position [327, 0]
click at [811, 275] on icon at bounding box center [807, 285] width 20 height 23
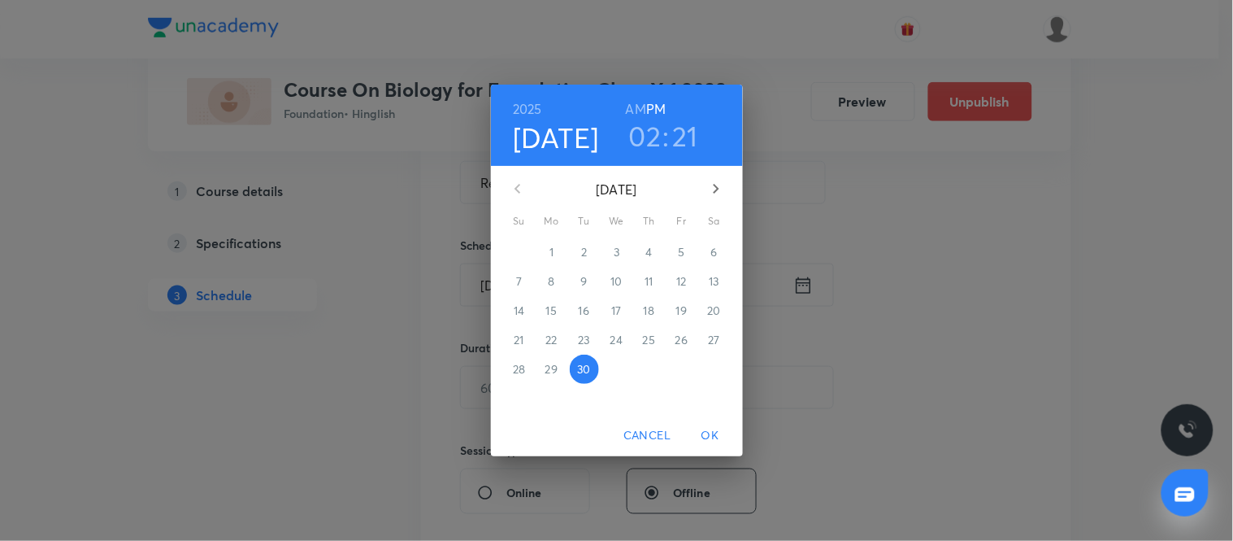
click at [716, 194] on icon "button" at bounding box center [717, 189] width 20 height 20
click at [714, 253] on p "4" at bounding box center [714, 252] width 7 height 16
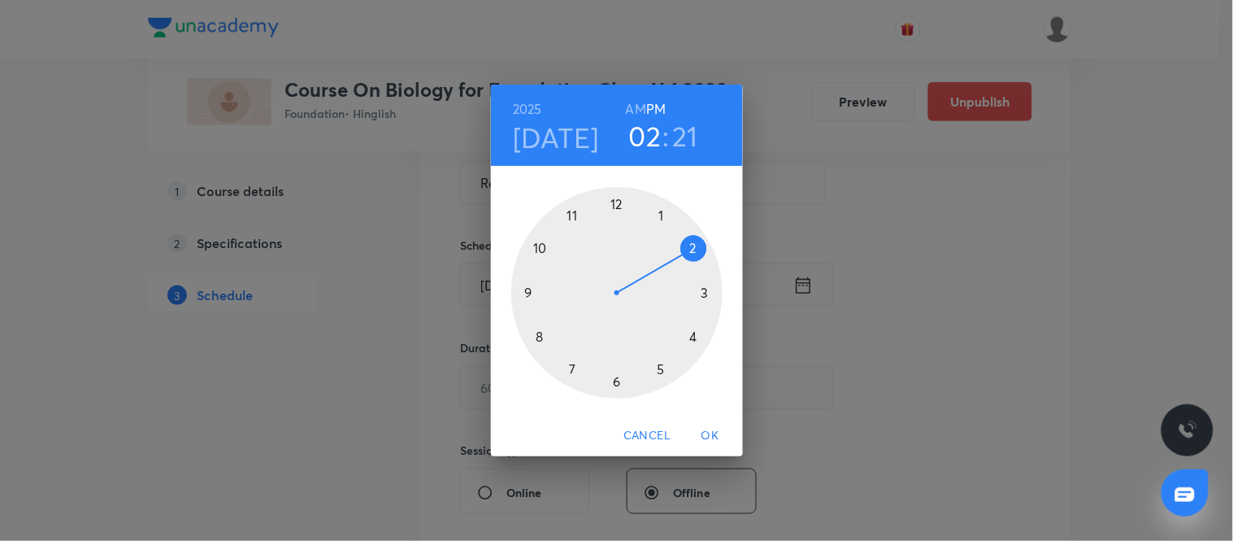
click at [615, 382] on div at bounding box center [616, 292] width 211 height 211
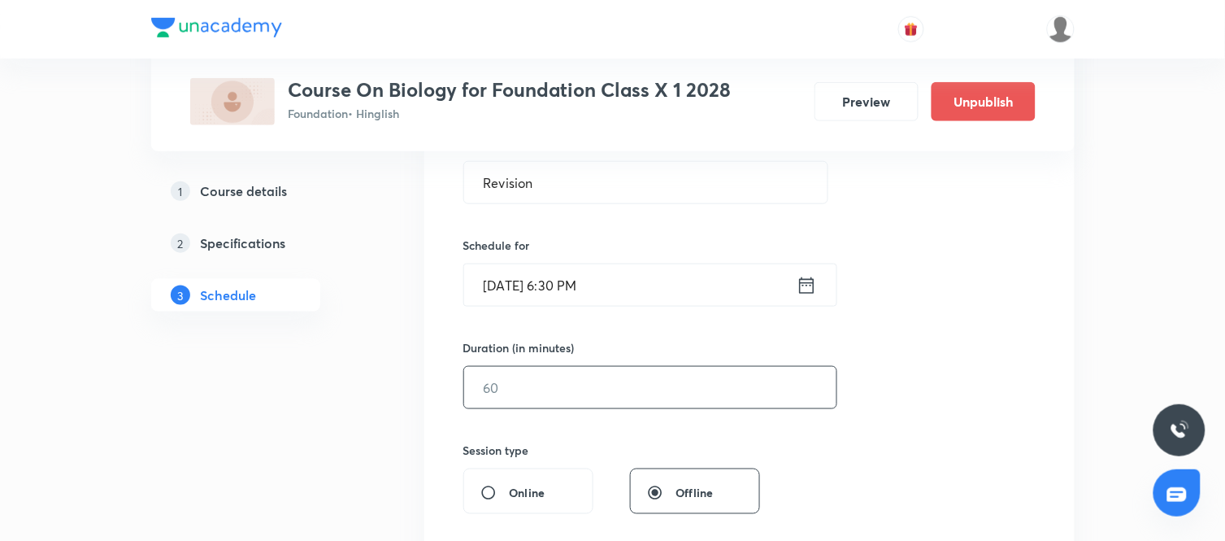
click at [615, 379] on input "text" at bounding box center [650, 387] width 372 height 41
type input "60"
click at [859, 448] on div "Session 45 Live class Session title 8/99 Revision ​ Schedule for Oct 4, 2025, 6…" at bounding box center [749, 406] width 572 height 764
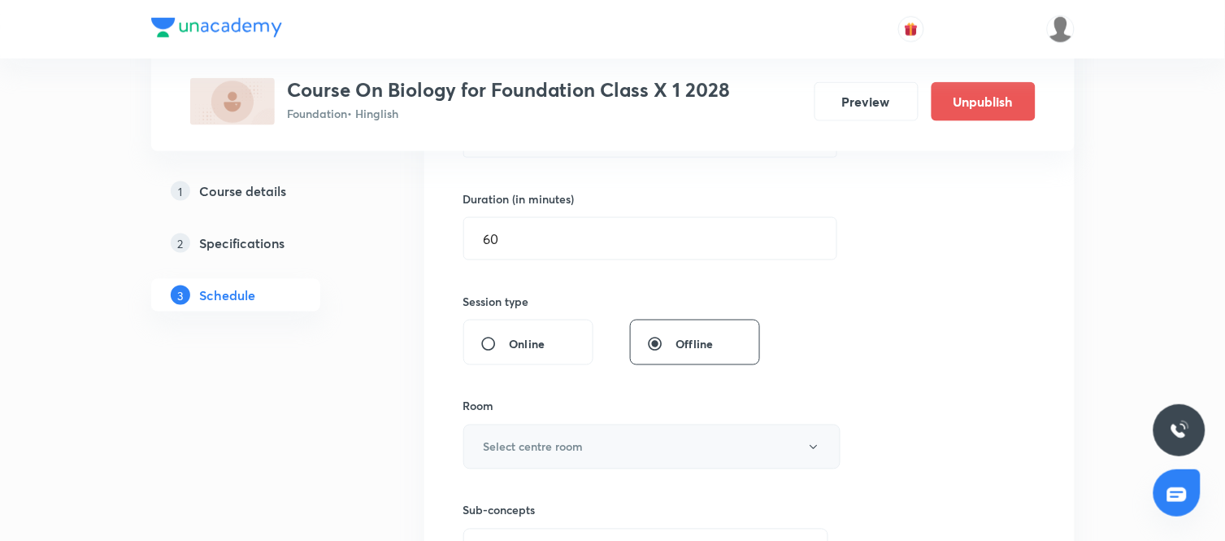
scroll to position [476, 0]
click at [732, 451] on button "Select centre room" at bounding box center [651, 446] width 377 height 45
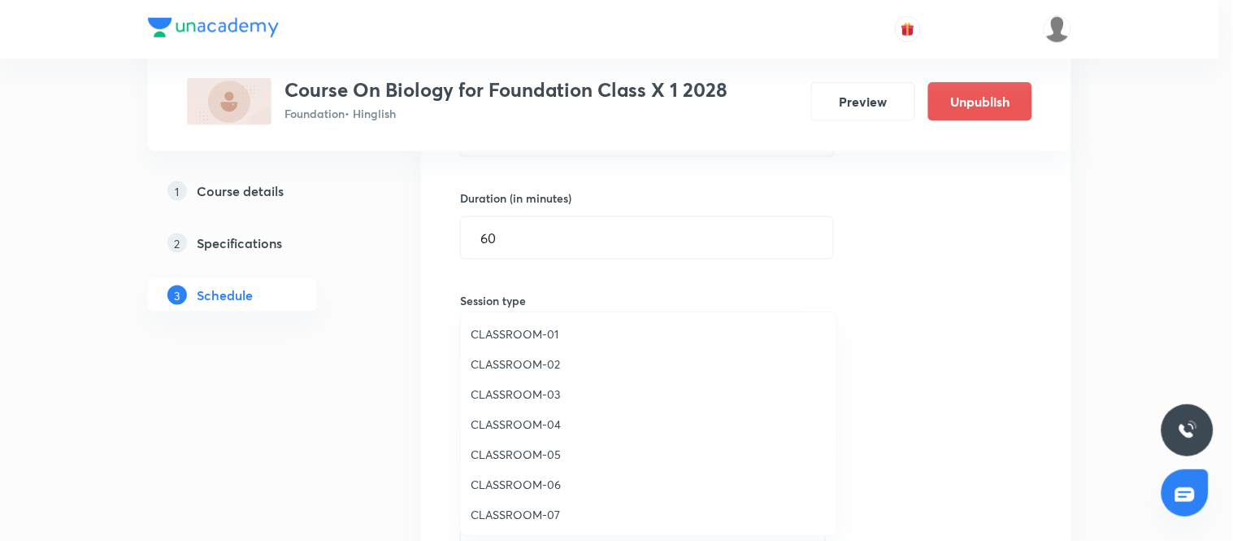
click at [526, 361] on span "CLASSROOM-02" at bounding box center [649, 363] width 356 height 17
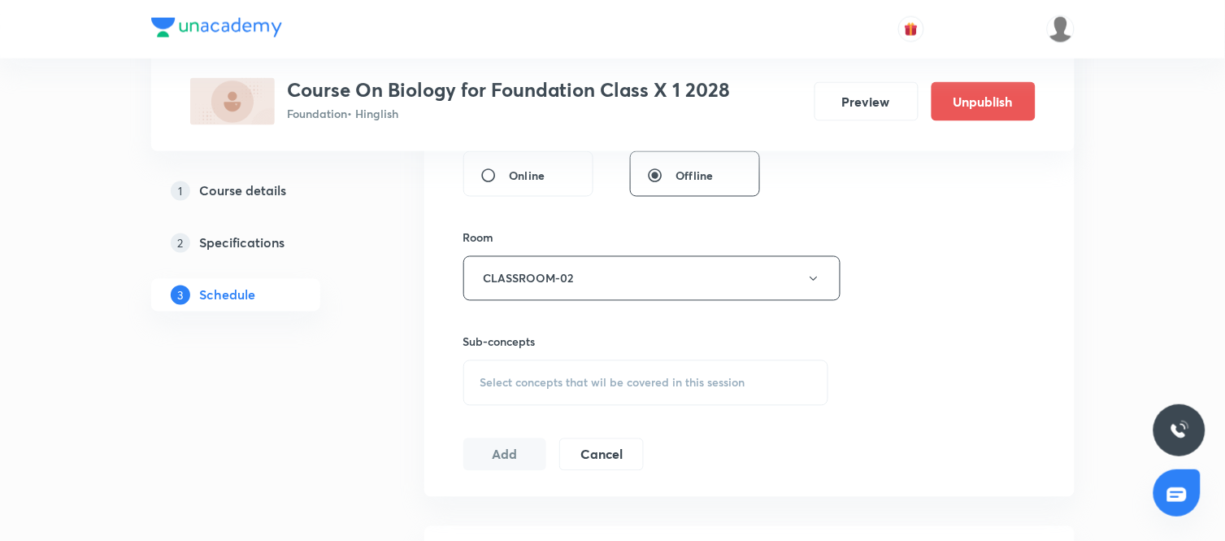
scroll to position [648, 0]
click at [695, 380] on span "Select concepts that wil be covered in this session" at bounding box center [613, 378] width 265 height 13
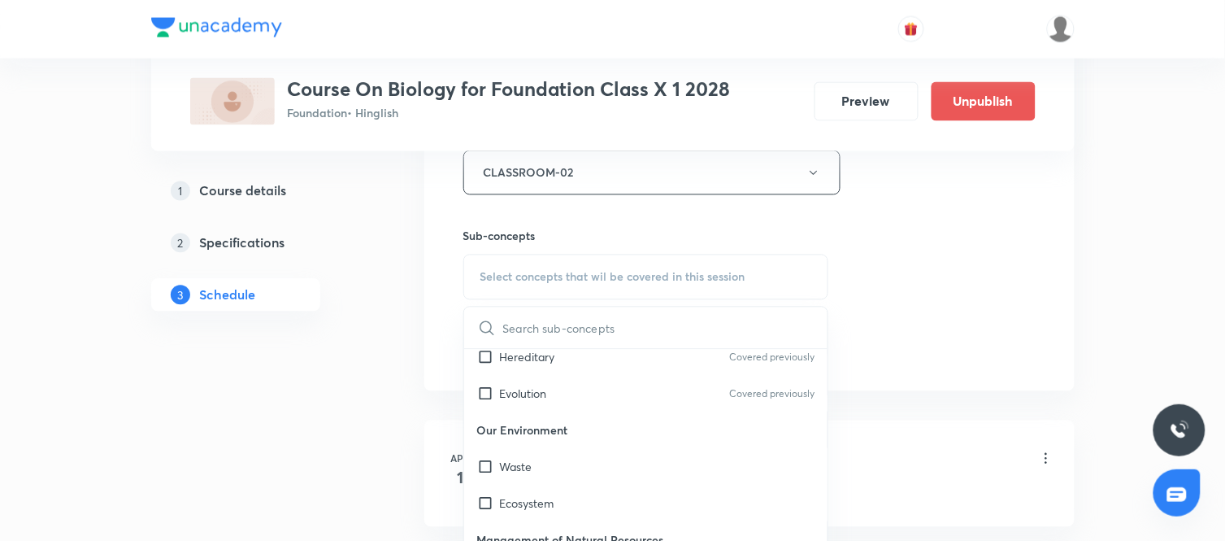
scroll to position [576, 0]
click at [585, 381] on div "Evolution Covered previously" at bounding box center [646, 392] width 364 height 37
checkbox input "true"
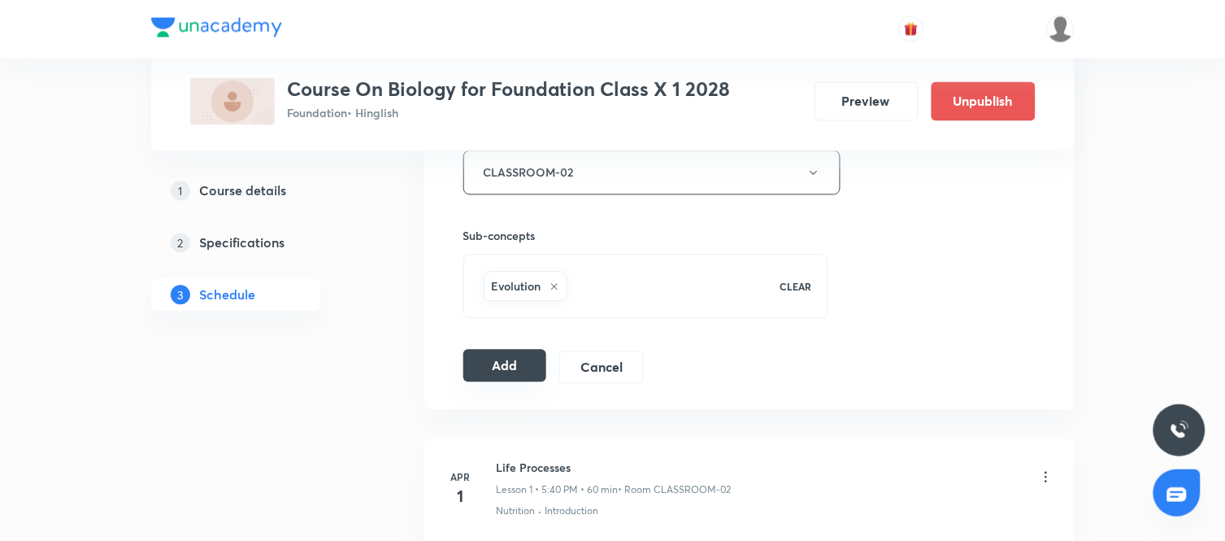
click at [529, 361] on button "Add" at bounding box center [505, 366] width 84 height 33
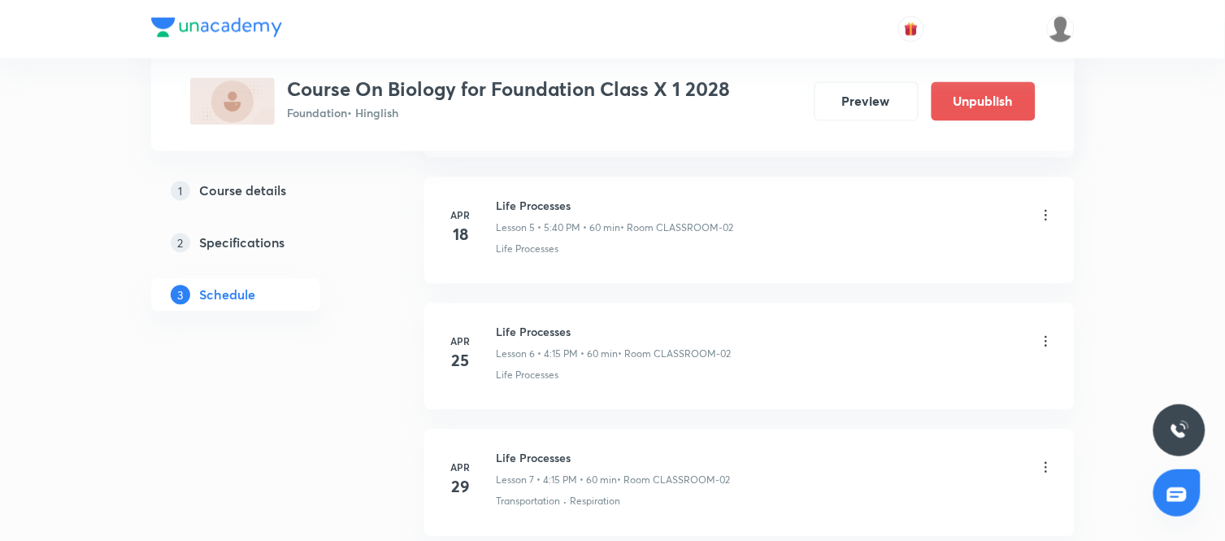
scroll to position [5693, 0]
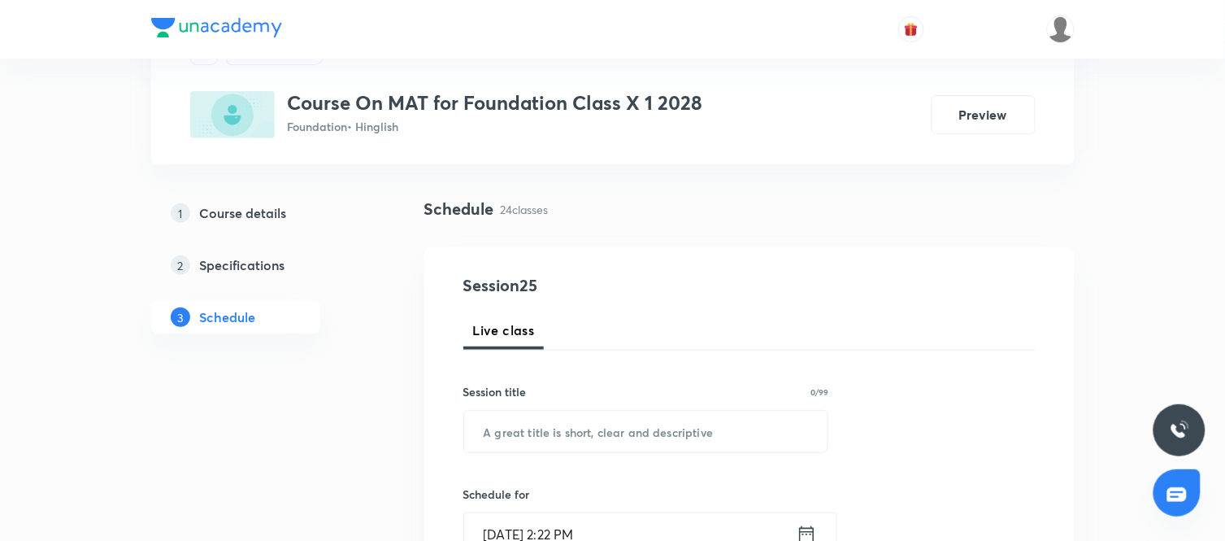
scroll to position [85, 0]
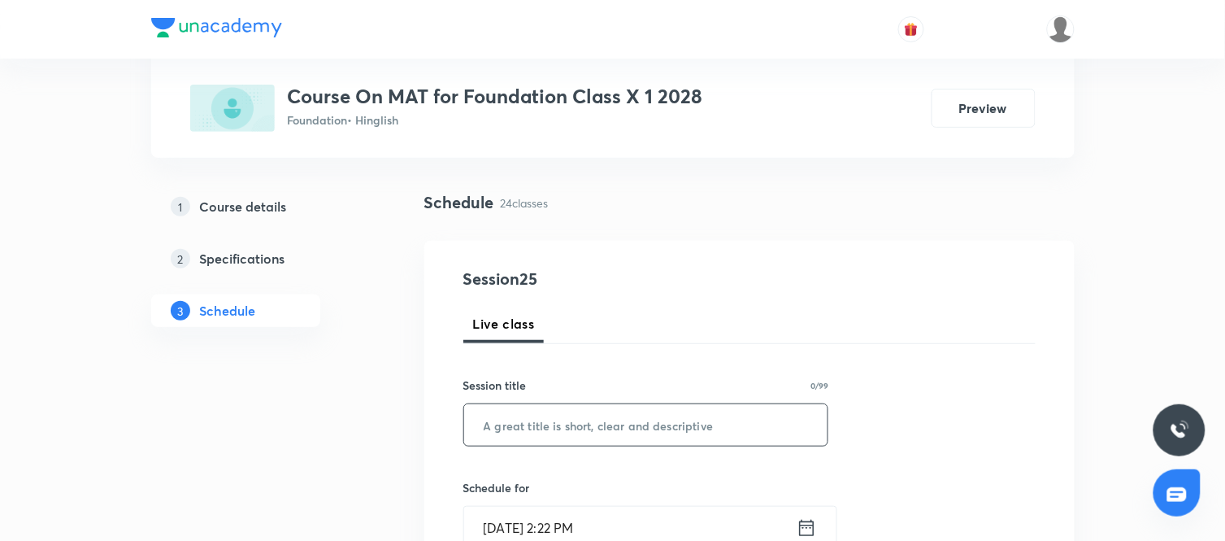
click at [515, 426] on input "text" at bounding box center [646, 424] width 364 height 41
type input "P"
click at [531, 428] on input "Mirror & Water Image &" at bounding box center [646, 424] width 364 height 41
click at [516, 429] on input "Mirrorand Water Image &" at bounding box center [646, 424] width 364 height 41
click at [643, 420] on input "Mirror and Water Image &" at bounding box center [646, 424] width 364 height 41
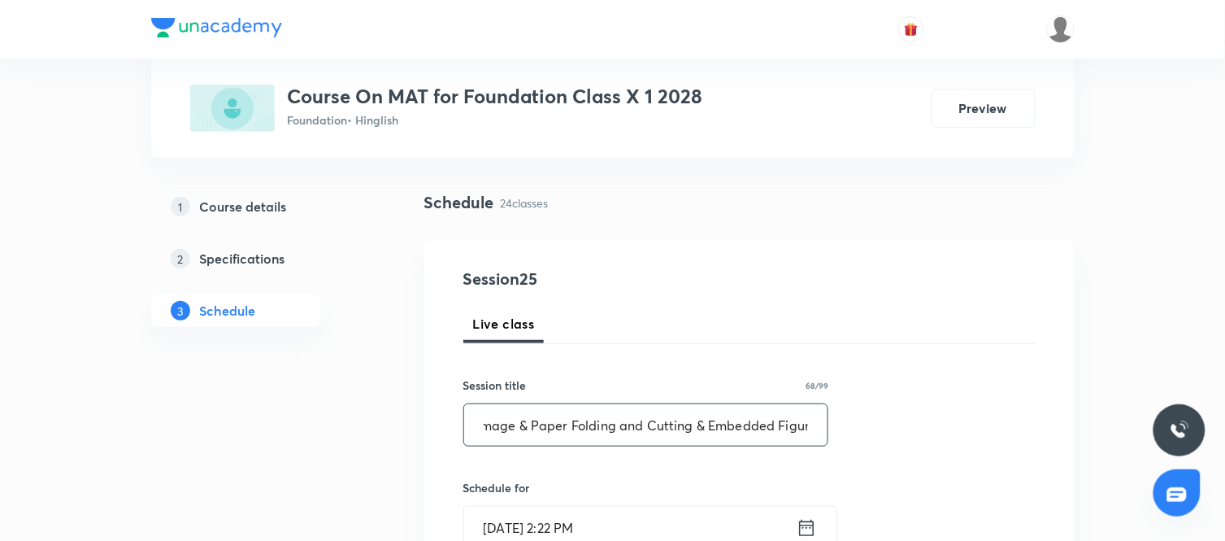
scroll to position [0, 123]
type input "Mirror and Water Image & Paper Folding and Cutting & Embedded Figure"
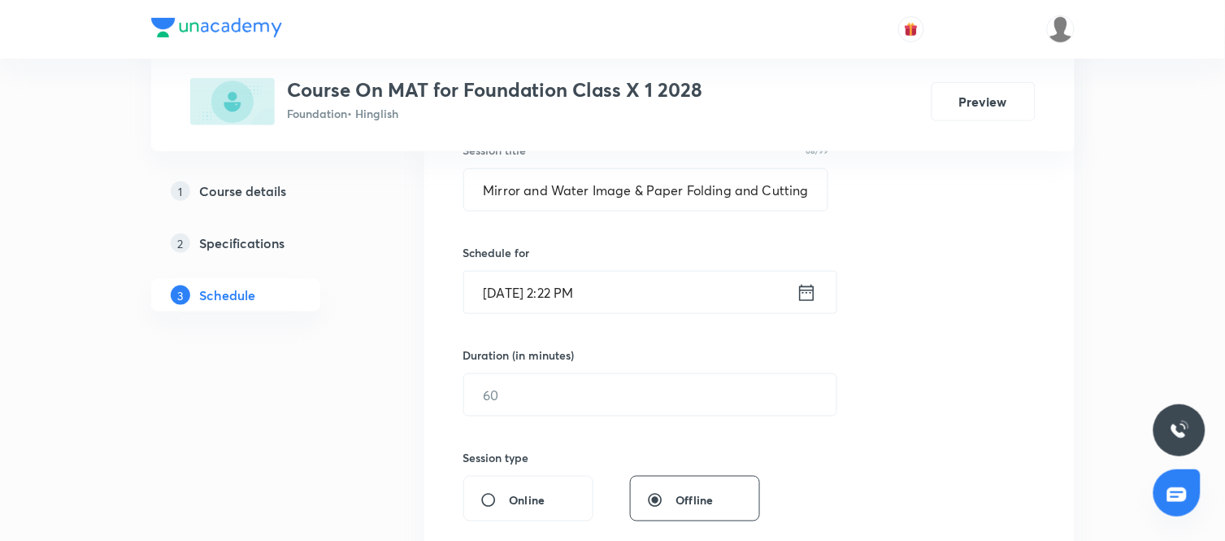
scroll to position [384, 0]
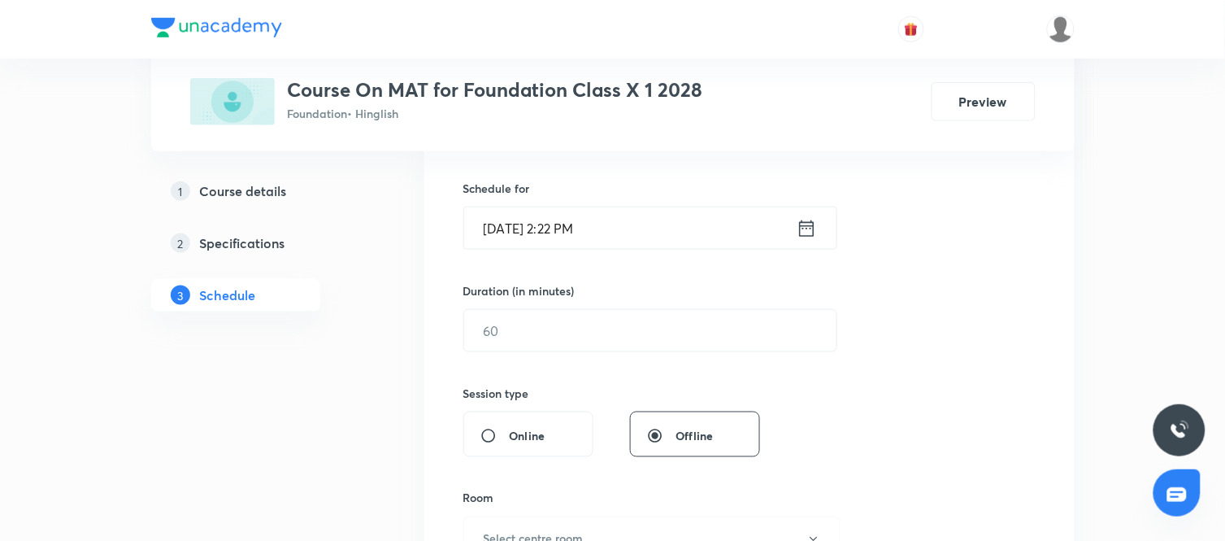
click at [808, 241] on div "[DATE] 2:22 PM ​" at bounding box center [650, 228] width 374 height 43
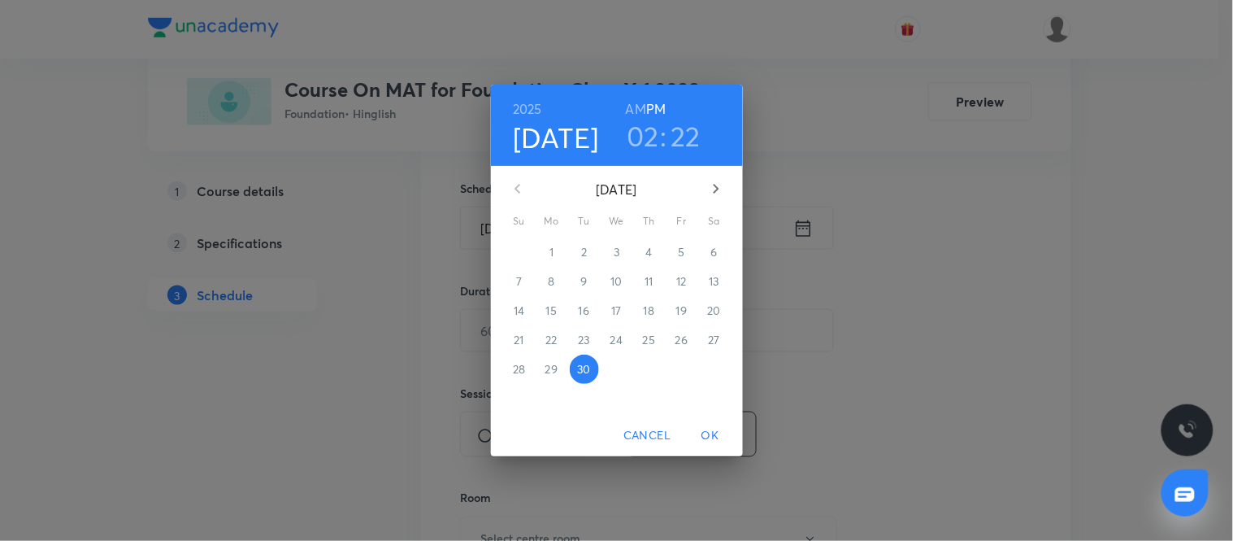
click at [716, 193] on icon "button" at bounding box center [717, 189] width 20 height 20
click at [711, 255] on p "4" at bounding box center [714, 252] width 7 height 16
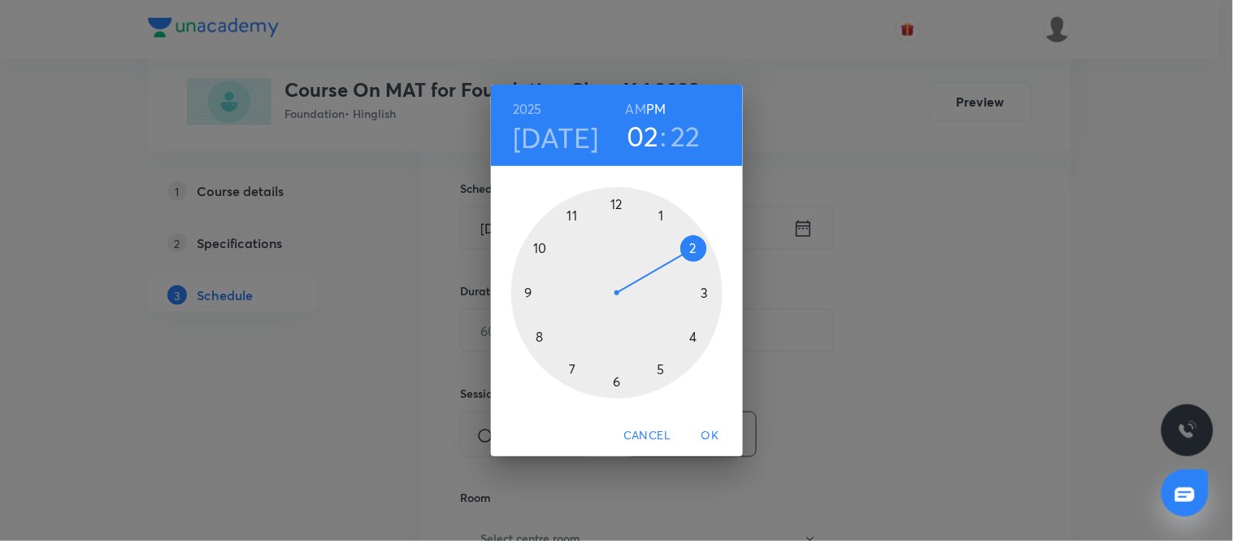
click at [693, 337] on div at bounding box center [616, 292] width 211 height 211
click at [706, 295] on div at bounding box center [616, 292] width 211 height 211
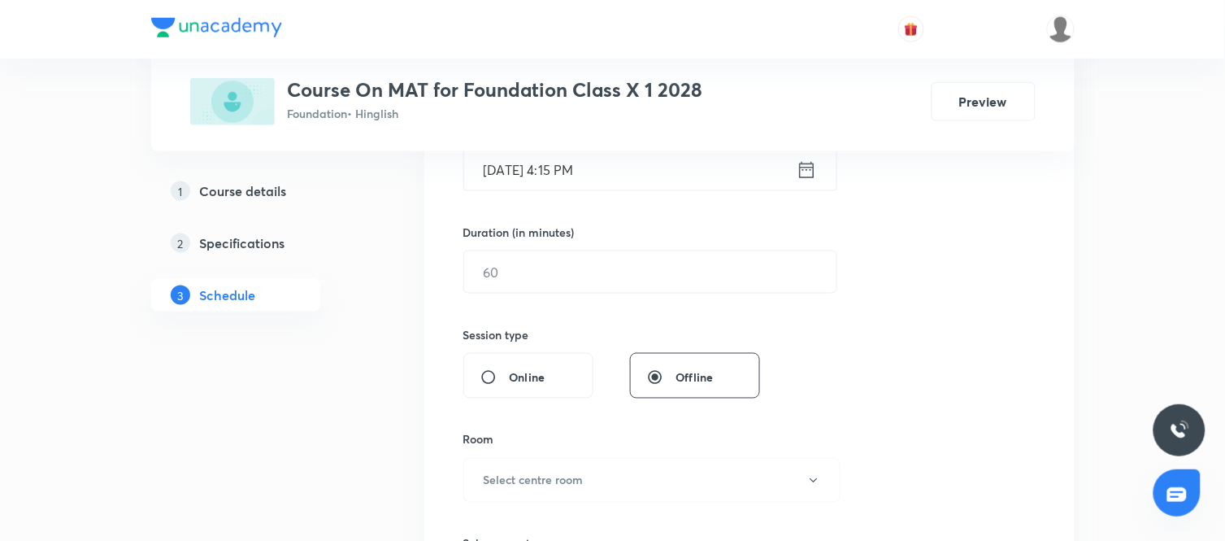
scroll to position [451, 0]
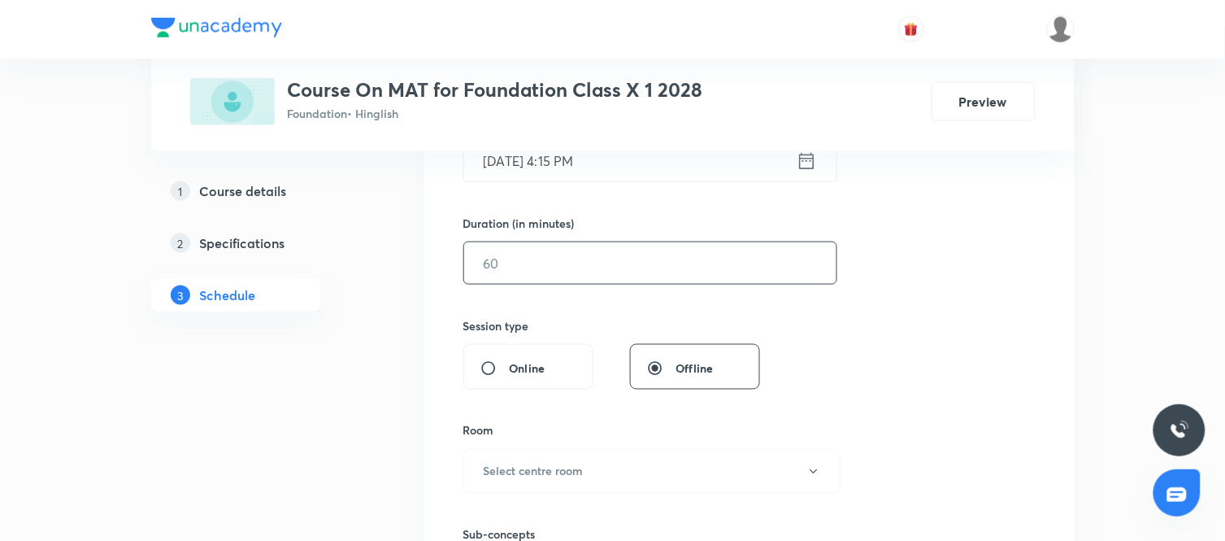
click at [583, 274] on input "text" at bounding box center [650, 262] width 372 height 41
type input "60"
click at [823, 401] on div "Session 25 Live class Session title 68/99 Mirror and Water Image & Paper Foldin…" at bounding box center [749, 282] width 572 height 764
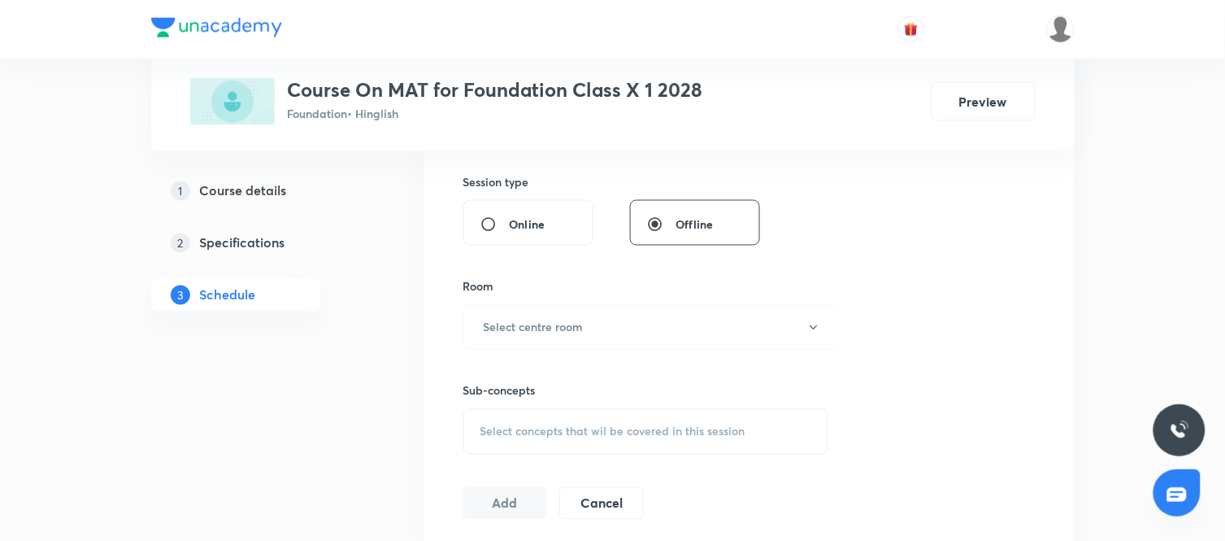
scroll to position [597, 0]
click at [688, 348] on div "Sub-concepts Select concepts that wil be covered in this session" at bounding box center [646, 400] width 366 height 105
click at [608, 312] on button "Select centre room" at bounding box center [651, 325] width 377 height 45
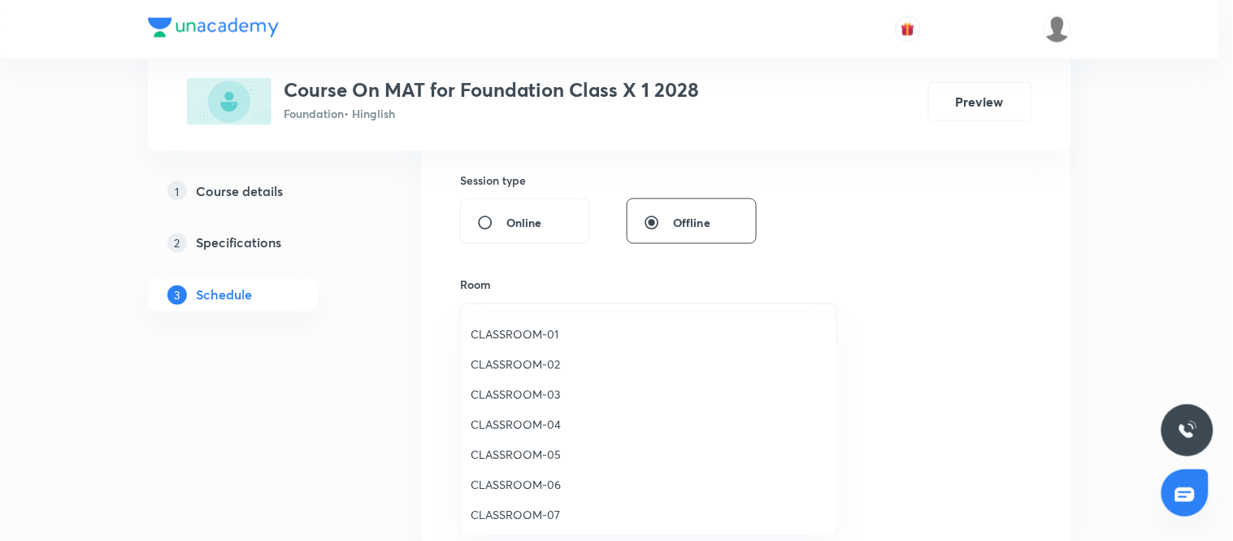
click at [500, 364] on span "CLASSROOM-02" at bounding box center [649, 363] width 356 height 17
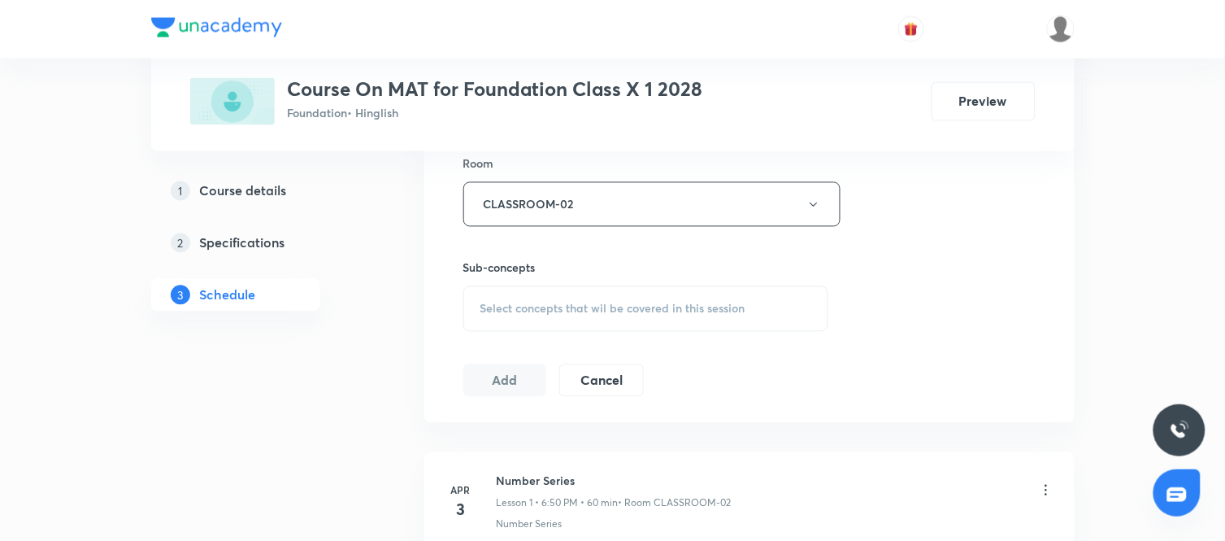
scroll to position [720, 0]
click at [668, 310] on span "Select concepts that wil be covered in this session" at bounding box center [613, 307] width 265 height 13
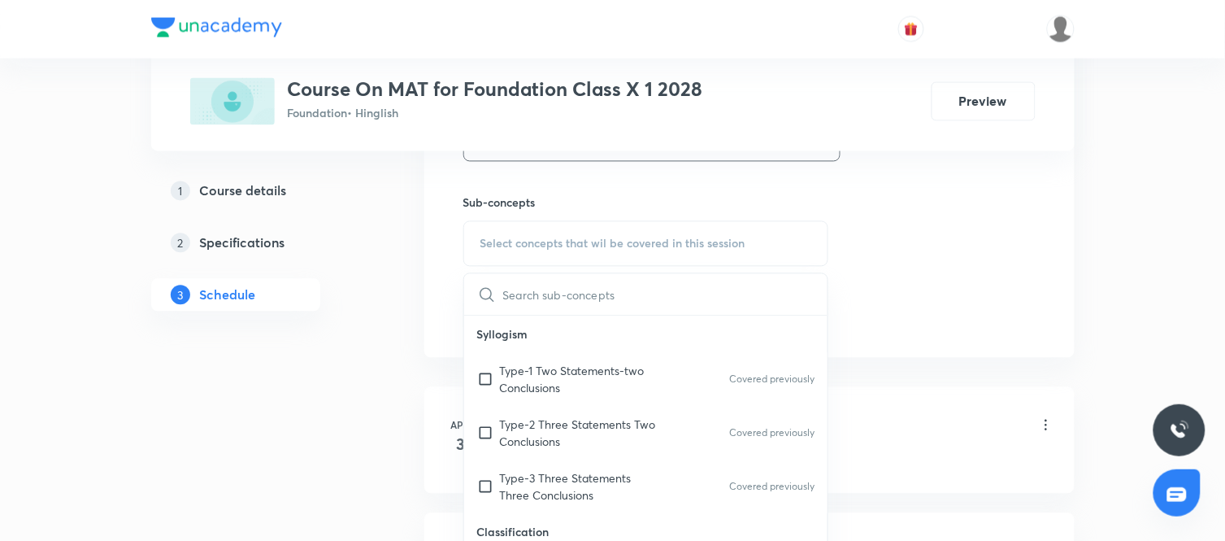
scroll to position [824, 0]
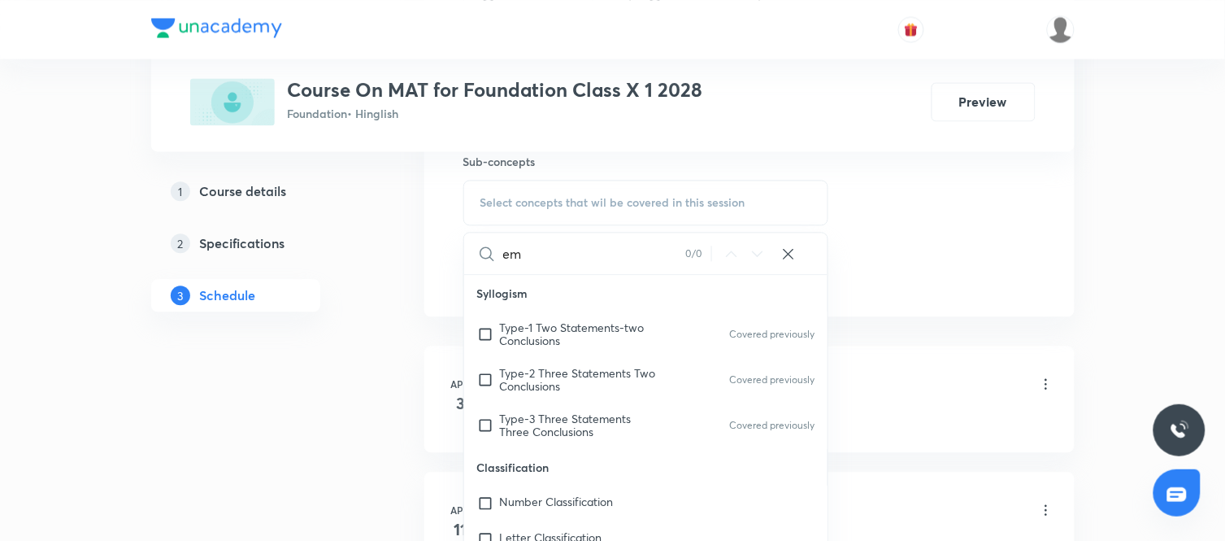
type input "e"
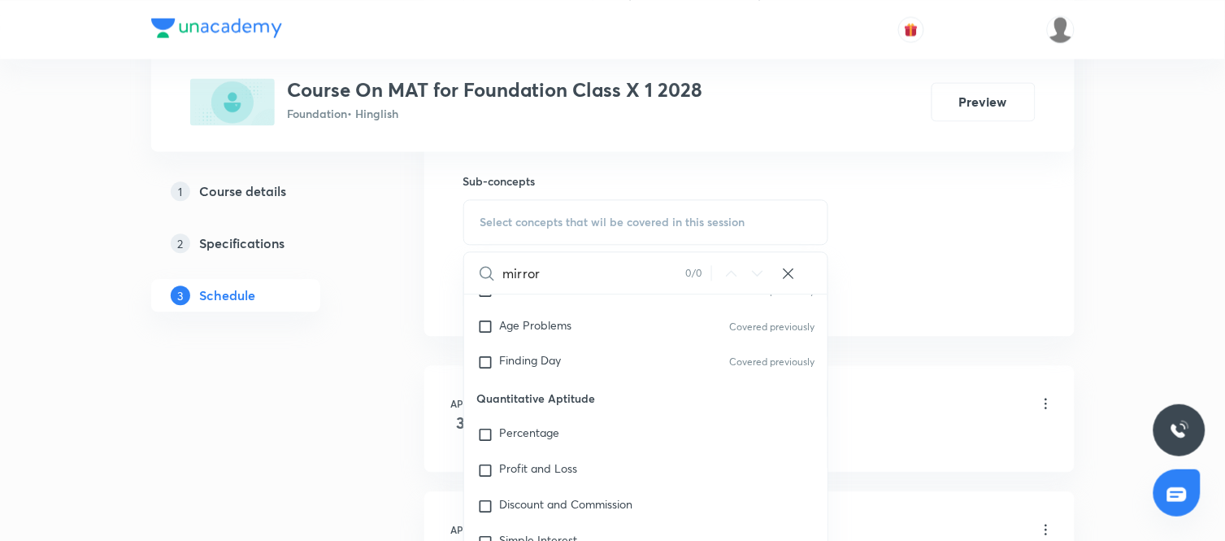
scroll to position [852, 0]
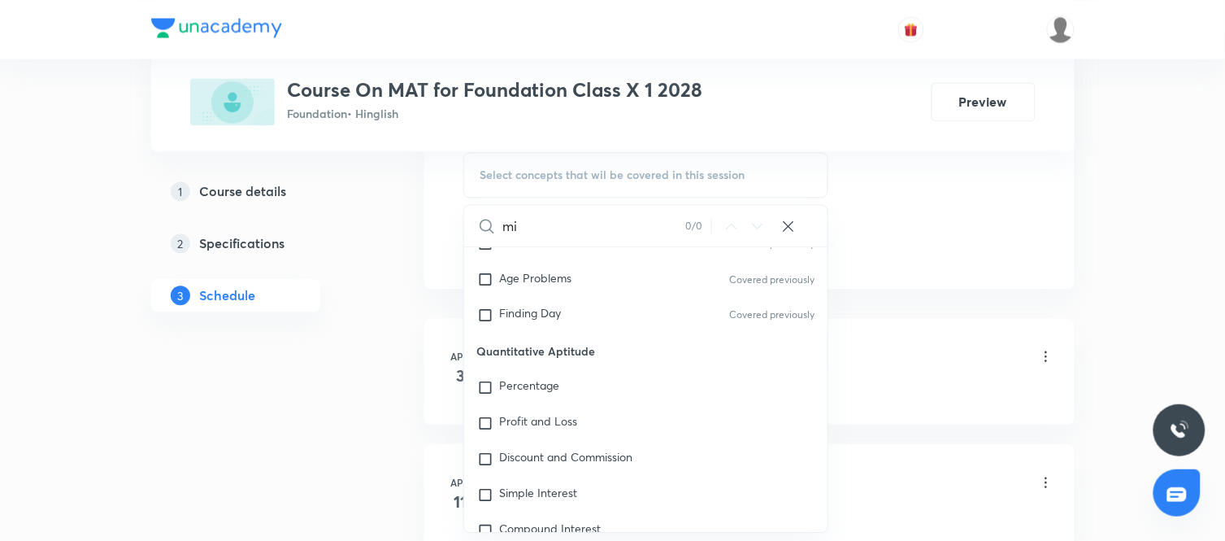
type input "m"
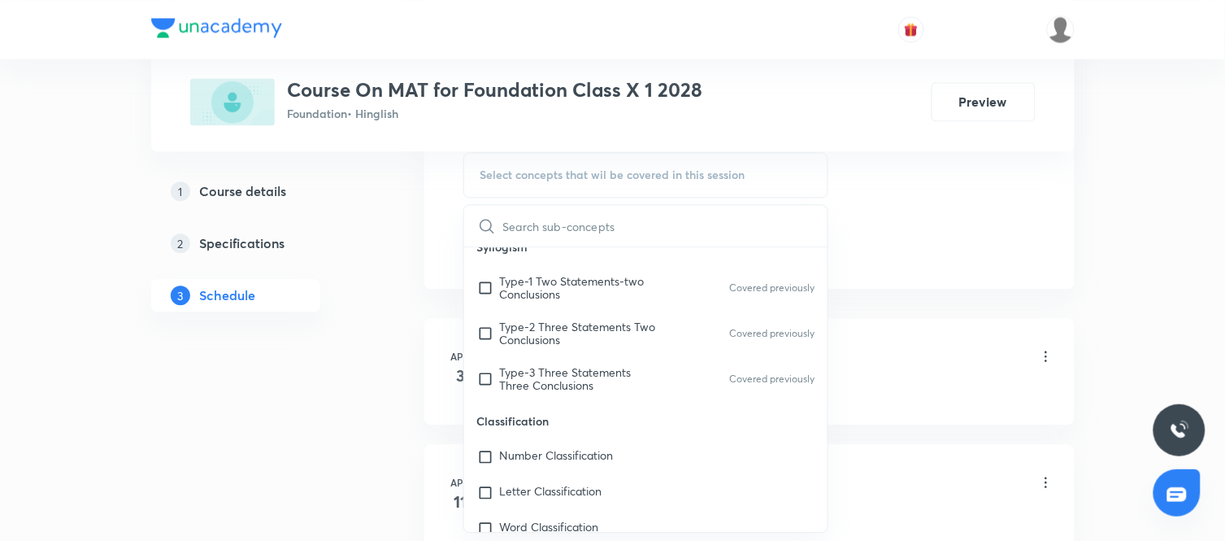
scroll to position [0, 0]
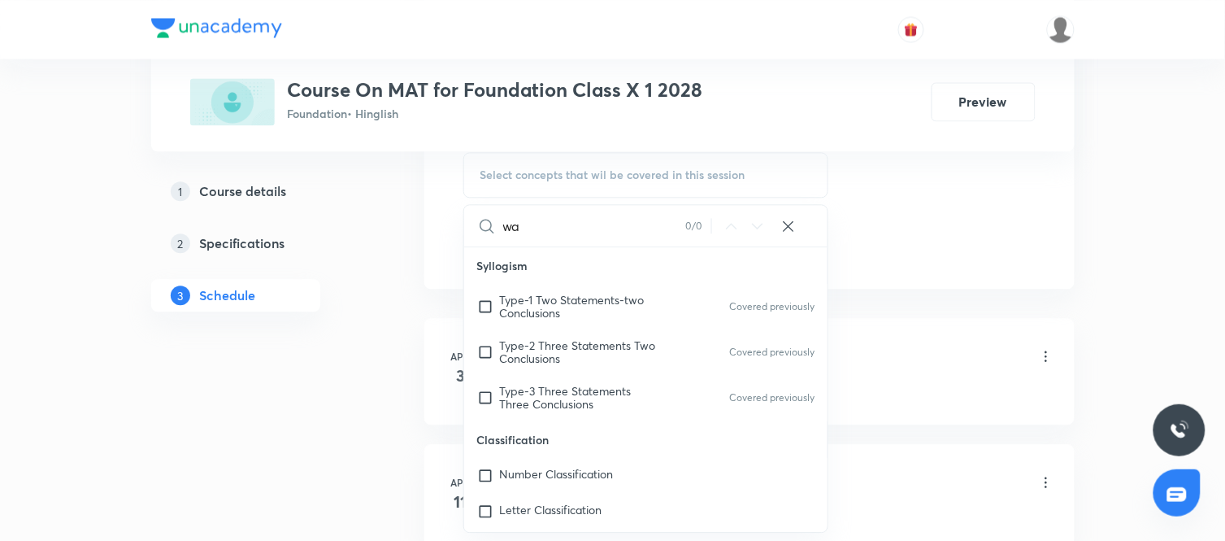
type input "w"
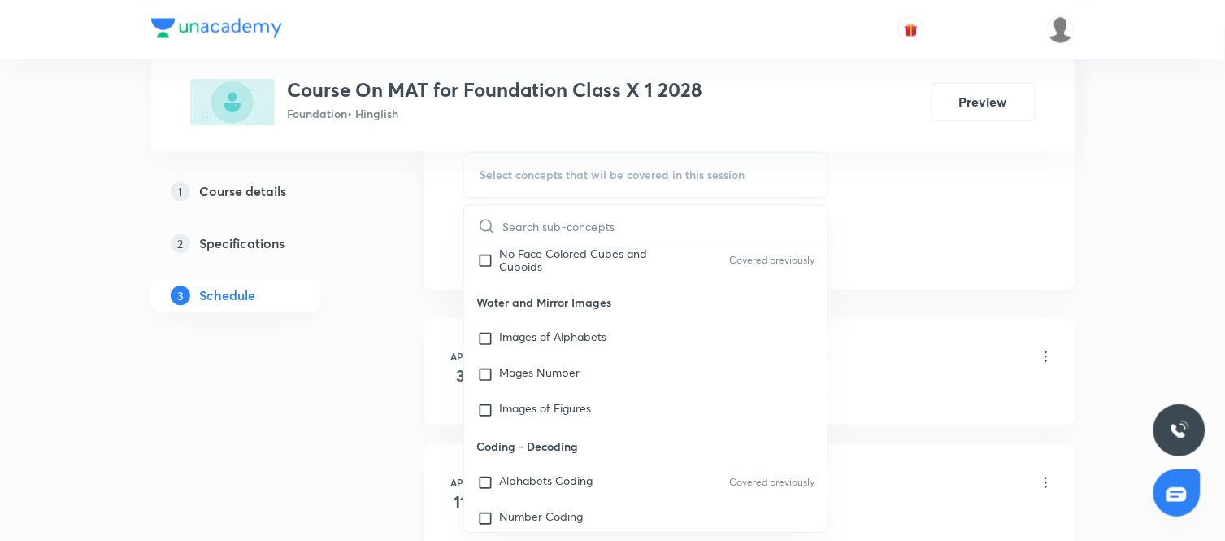
scroll to position [1002, 0]
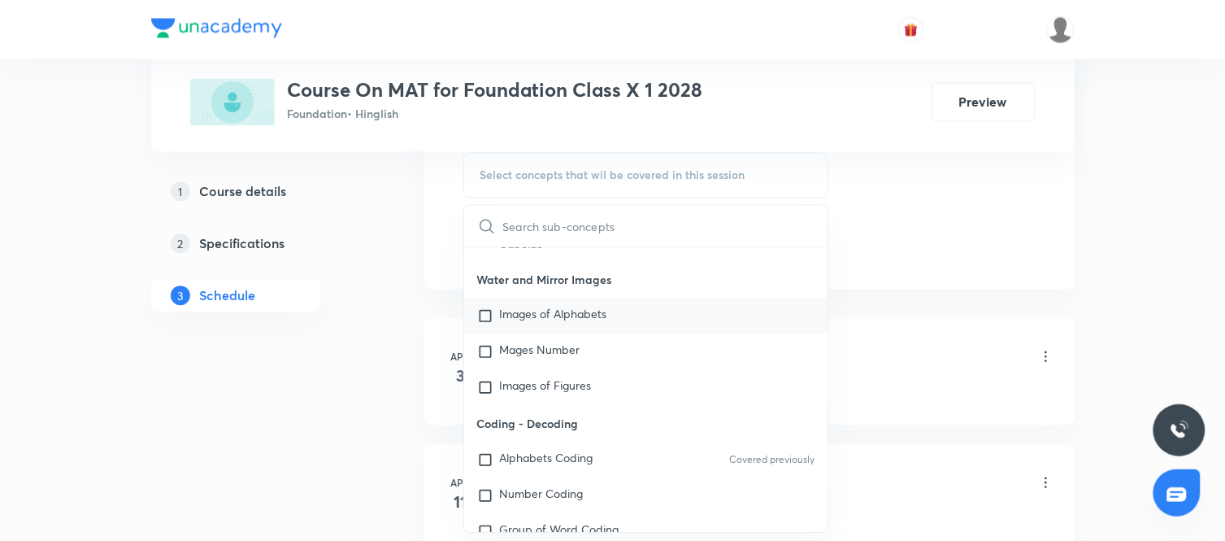
click at [581, 317] on p "Images of Alphabets" at bounding box center [553, 315] width 107 height 16
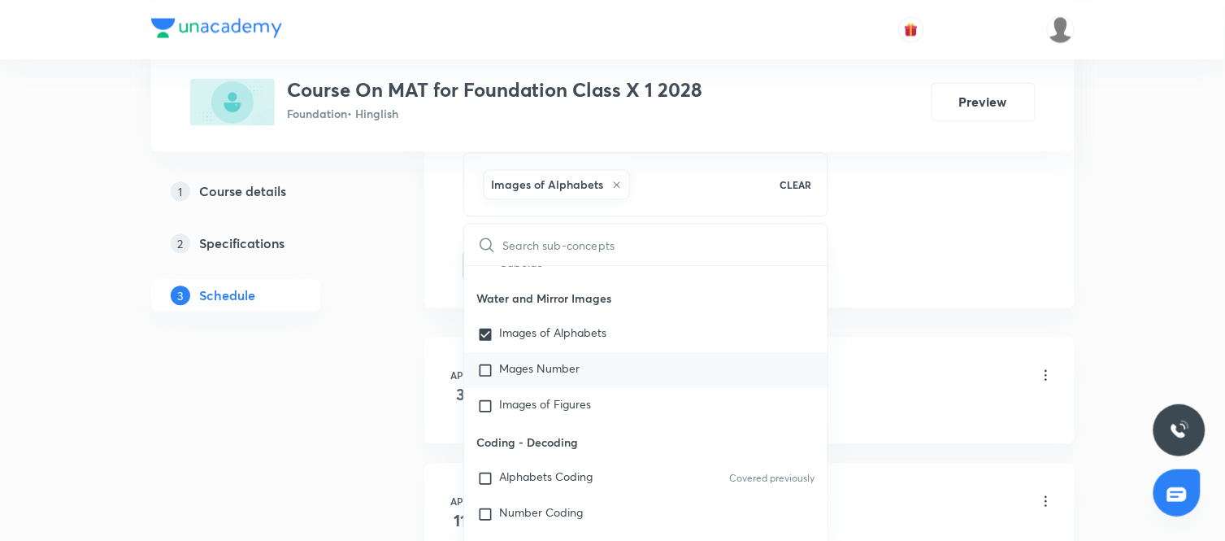
click at [533, 363] on p "Mages Number" at bounding box center [540, 370] width 80 height 16
checkbox input "true"
click at [537, 411] on p "Images of Figures" at bounding box center [546, 406] width 92 height 16
checkbox input "true"
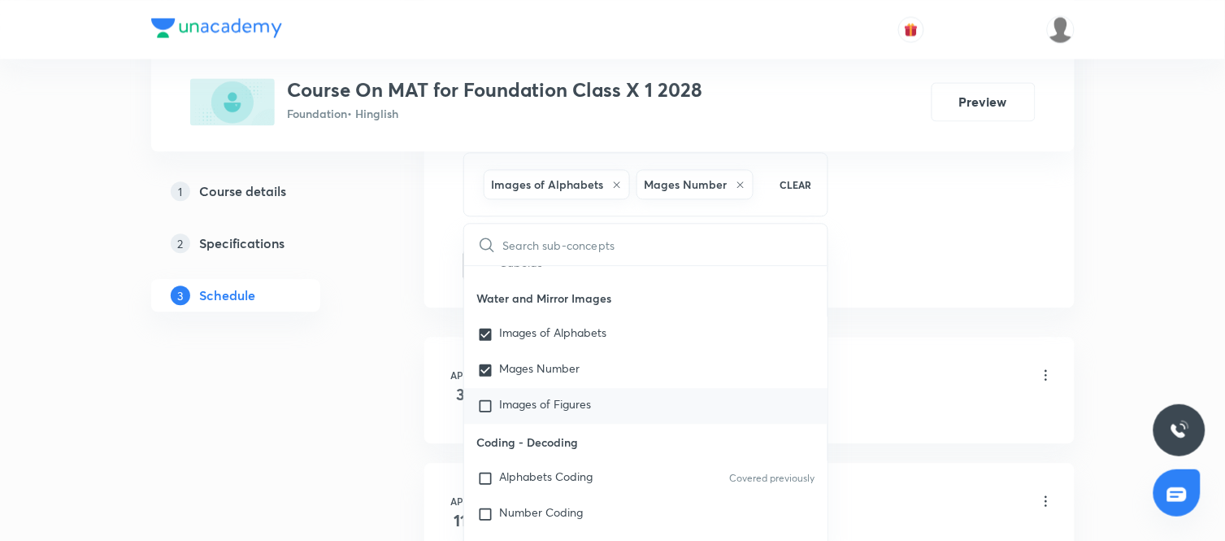
checkbox input "true"
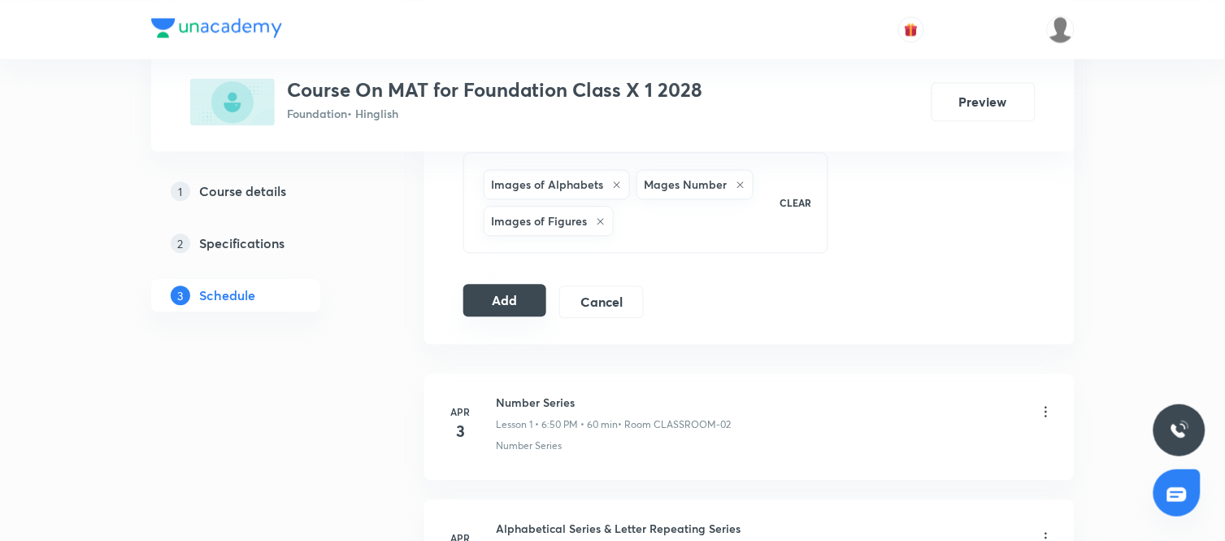
click at [516, 311] on button "Add" at bounding box center [505, 300] width 84 height 33
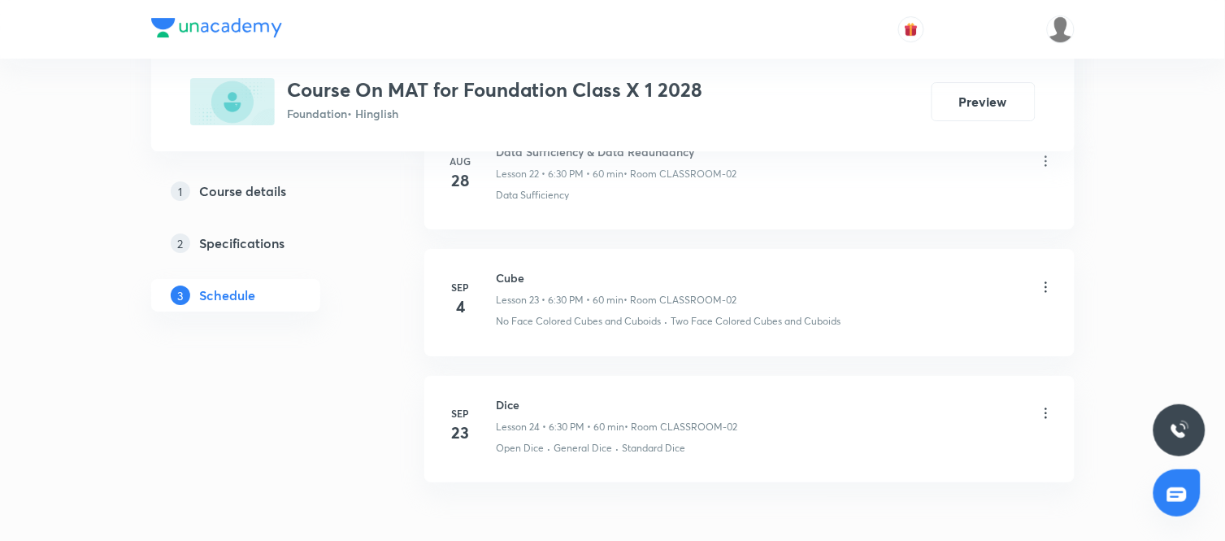
scroll to position [3091, 0]
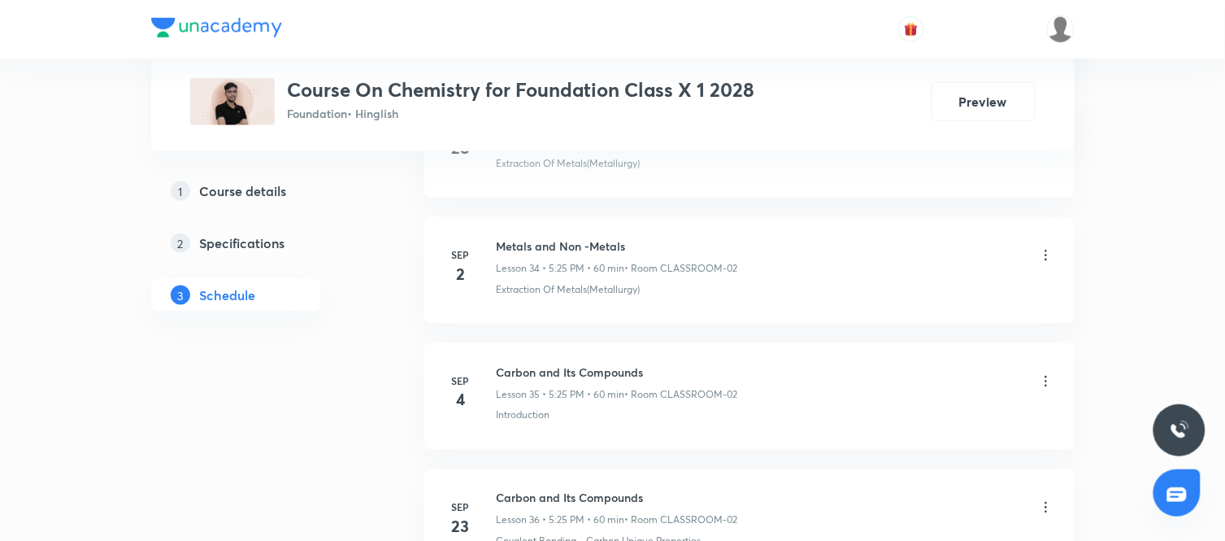
scroll to position [5121, 0]
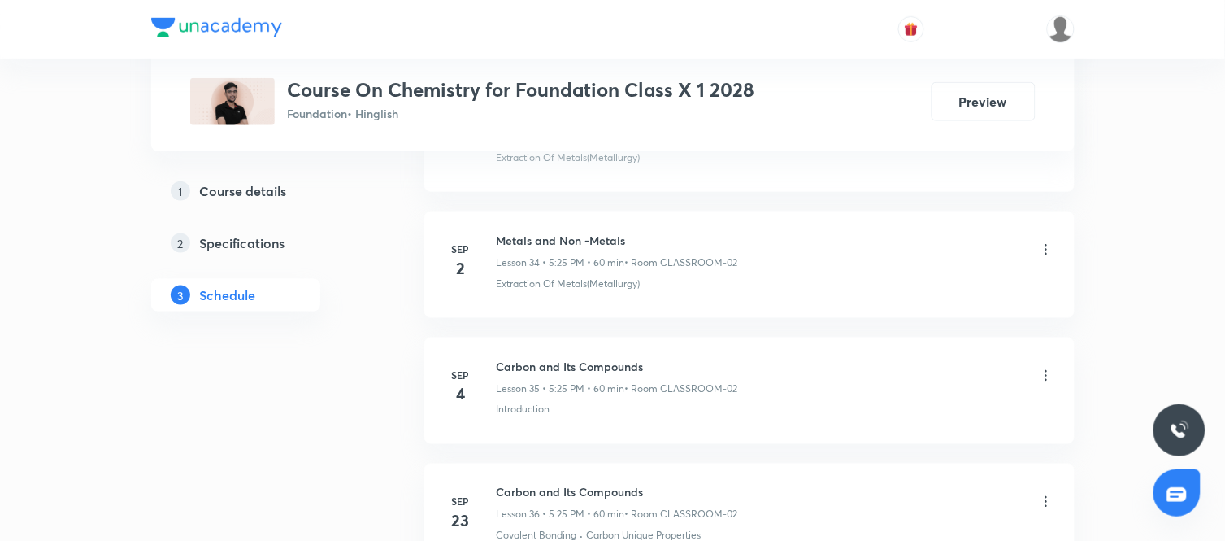
click at [563, 375] on h6 "Carbon and Its Compounds" at bounding box center [617, 366] width 241 height 17
copy h6 "Carbon and Its Compounds"
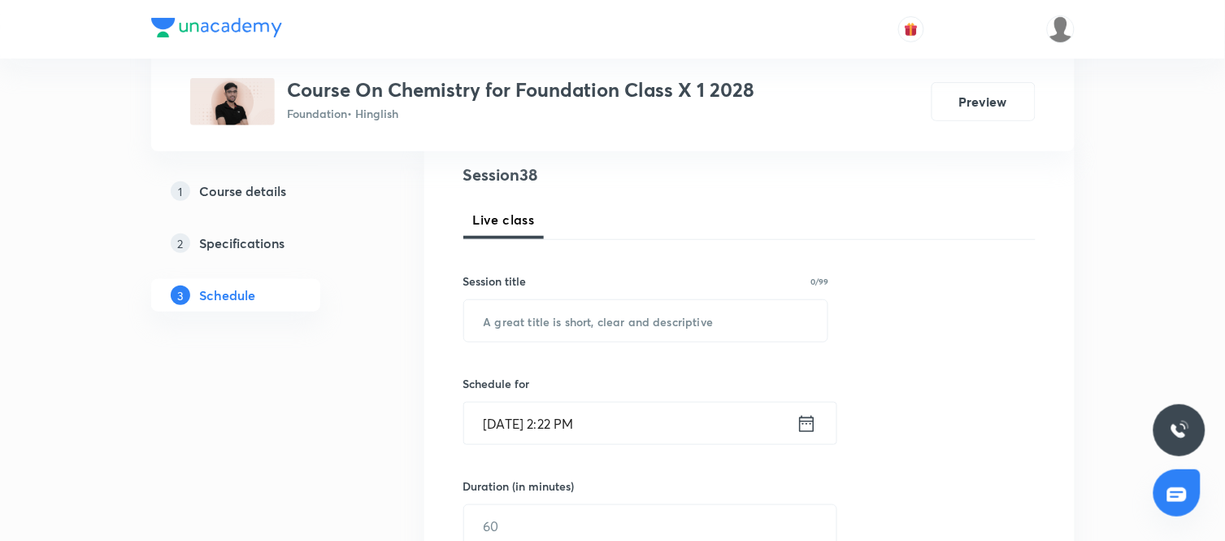
scroll to position [189, 0]
click at [555, 313] on input "text" at bounding box center [646, 319] width 364 height 41
paste input "Carbon and Its Compounds"
type input "Carbon and Its Compounds"
click at [803, 417] on icon at bounding box center [807, 422] width 20 height 23
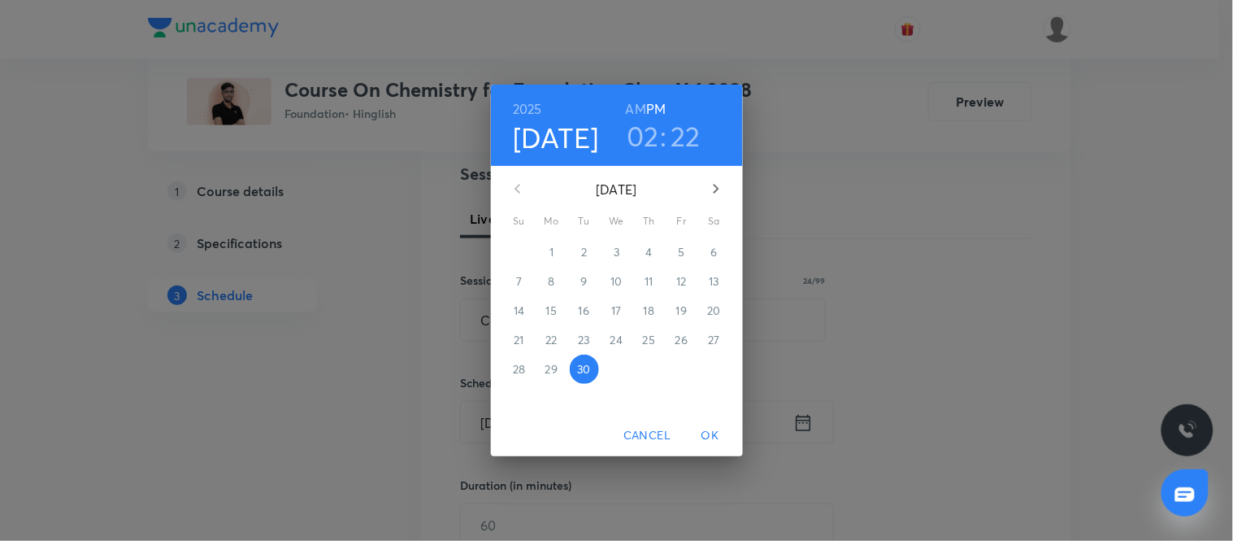
click at [716, 190] on icon "button" at bounding box center [716, 189] width 6 height 10
click at [711, 253] on p "4" at bounding box center [714, 252] width 7 height 16
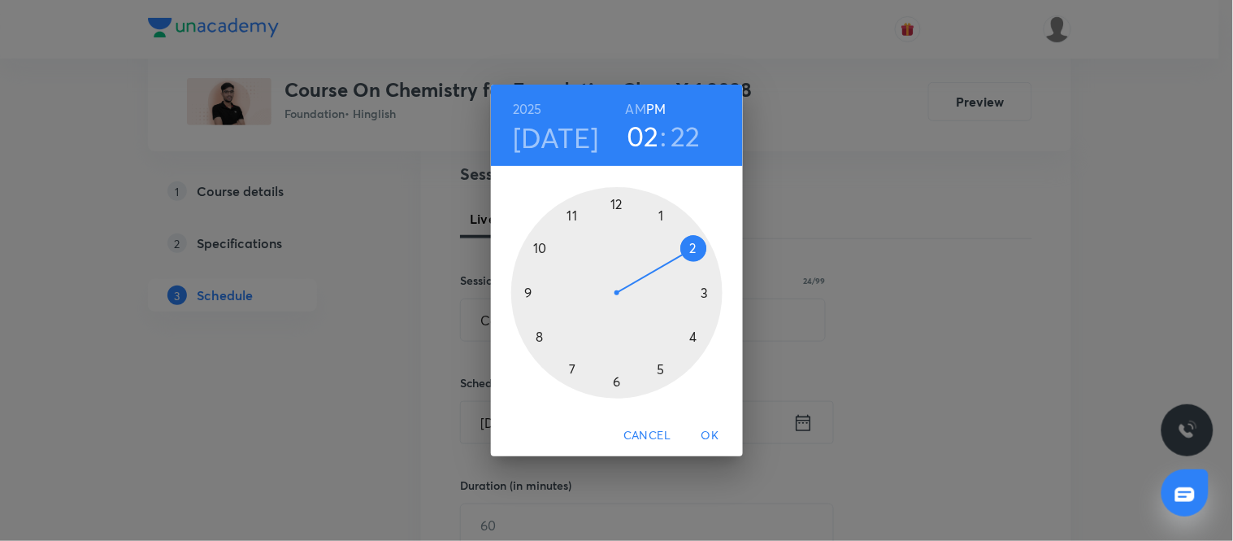
click at [657, 368] on div at bounding box center [616, 292] width 211 height 211
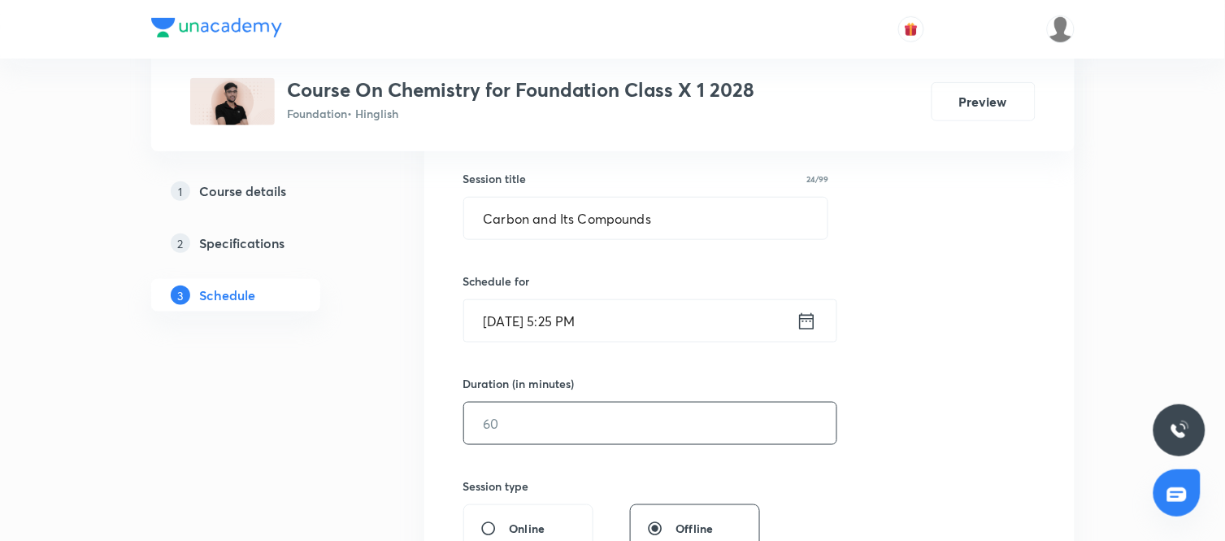
scroll to position [293, 0]
click at [568, 411] on input "text" at bounding box center [650, 421] width 372 height 41
type input "60"
click at [841, 494] on div "Session 38 Live class Session title 24/99 Carbon and Its Compounds ​ Schedule f…" at bounding box center [749, 441] width 572 height 764
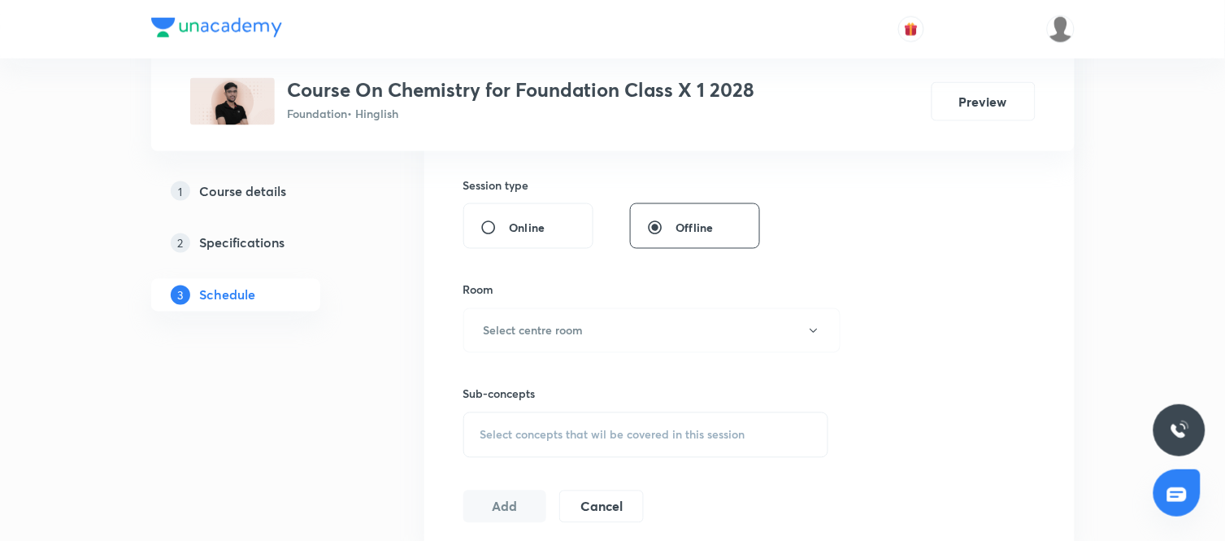
scroll to position [594, 0]
click at [659, 362] on div "Sub-concepts Select concepts that wil be covered in this session" at bounding box center [646, 403] width 366 height 105
click at [614, 332] on button "Select centre room" at bounding box center [651, 329] width 377 height 45
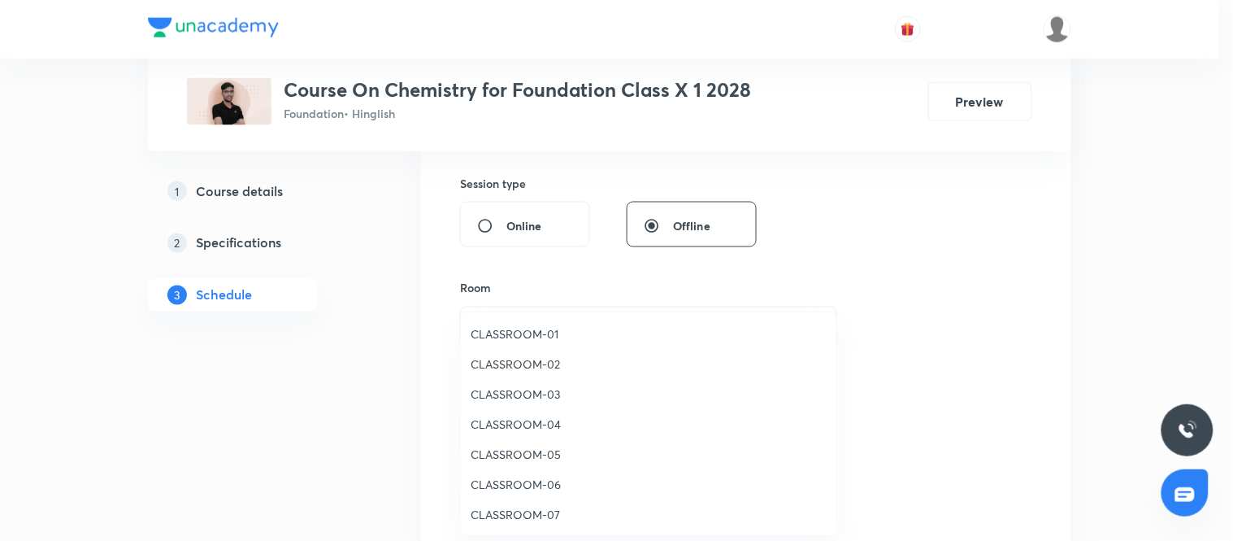
click at [520, 359] on span "CLASSROOM-02" at bounding box center [649, 363] width 356 height 17
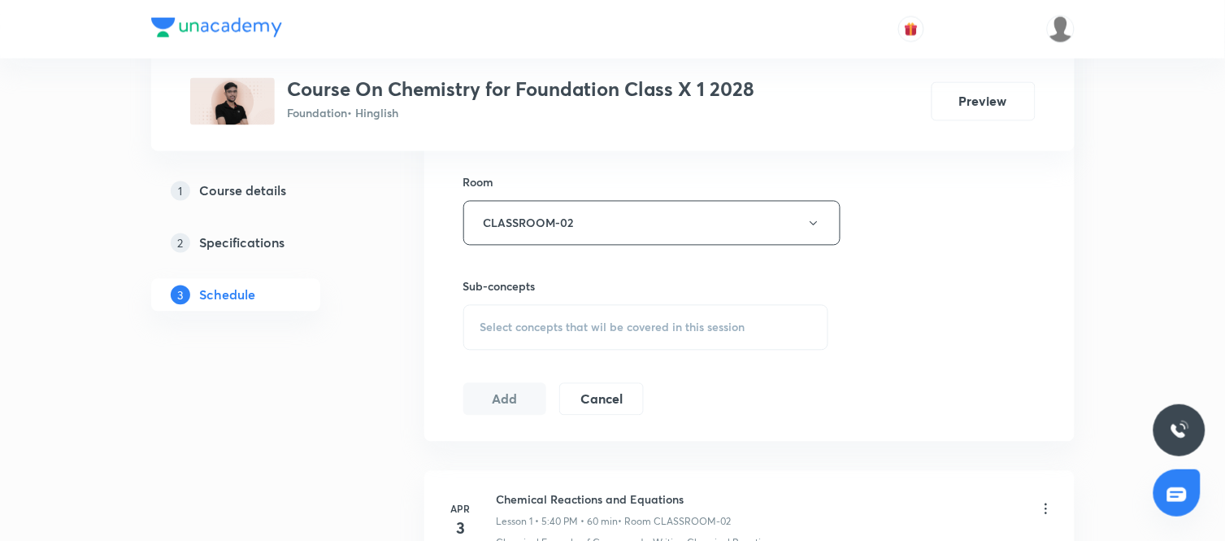
scroll to position [703, 0]
click at [684, 326] on span "Select concepts that wil be covered in this session" at bounding box center [613, 324] width 265 height 13
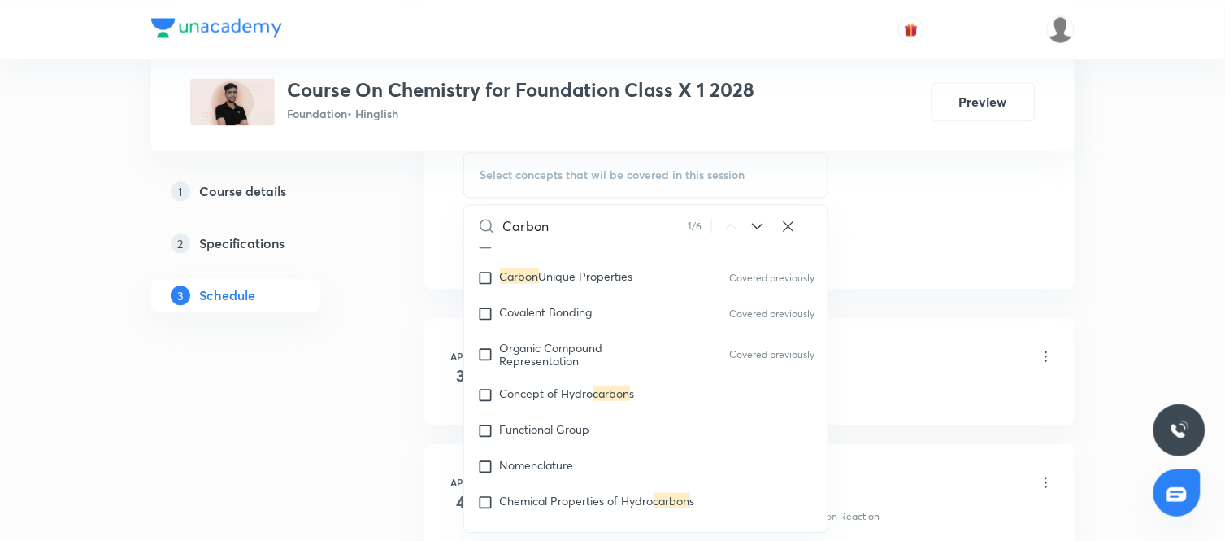
scroll to position [240, 0]
type input "Carbon"
click at [559, 396] on span "Concept of Hydro" at bounding box center [547, 392] width 94 height 15
checkbox input "true"
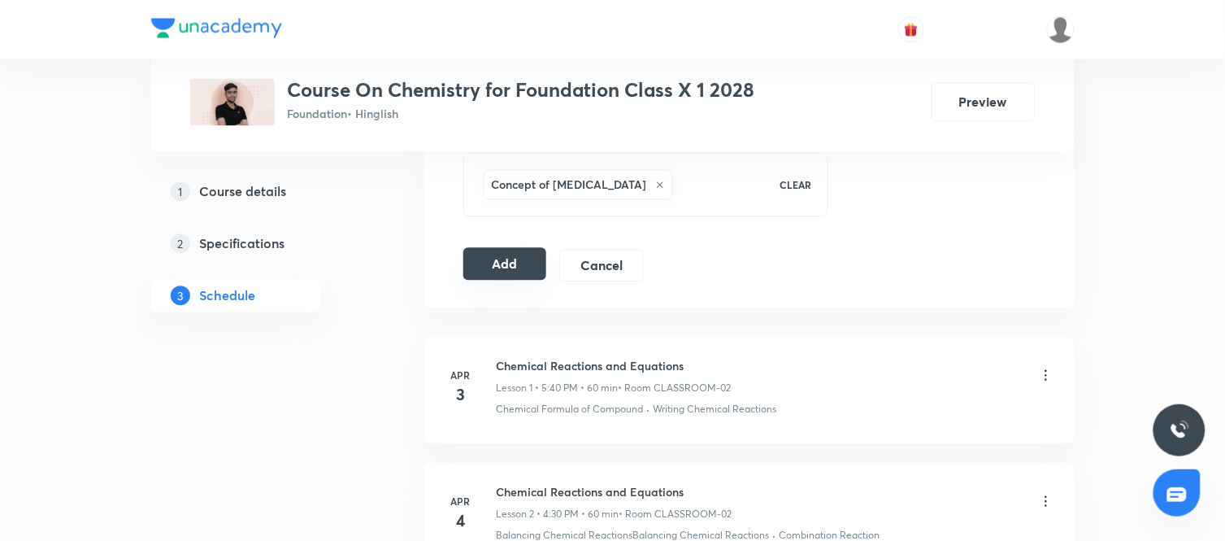
click at [513, 272] on button "Add" at bounding box center [505, 263] width 84 height 33
